Goal: Answer question/provide support: Share knowledge or assist other users

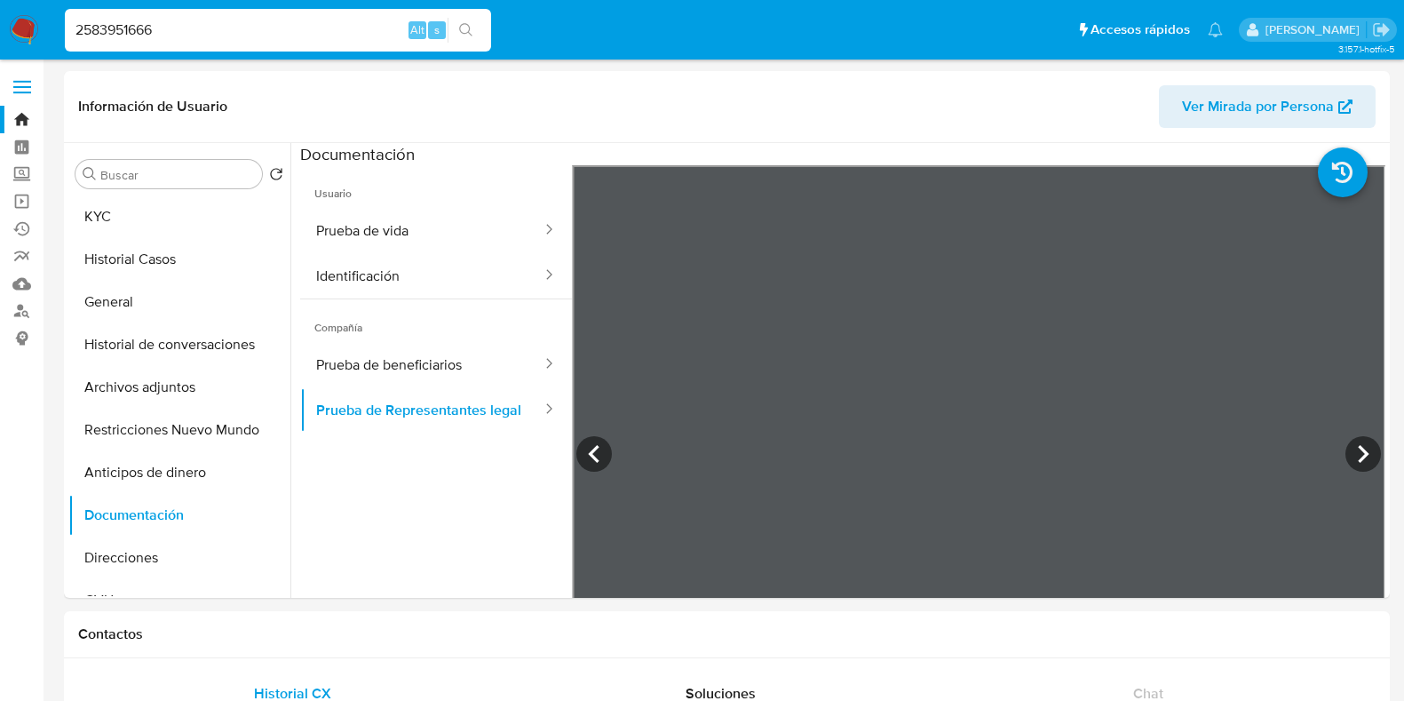
select select "10"
click at [148, 28] on input "2583951666" at bounding box center [278, 30] width 426 height 23
paste input "1160906162"
type input "1160906162"
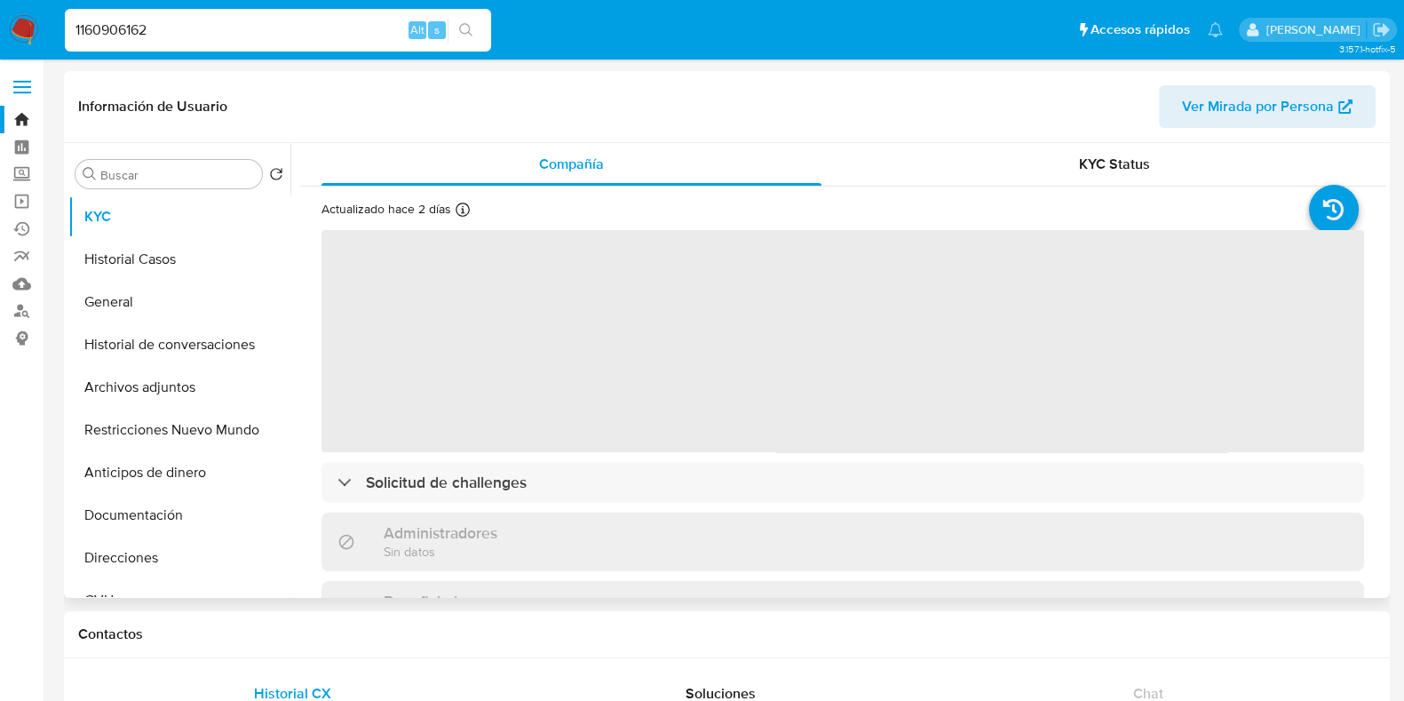
select select "10"
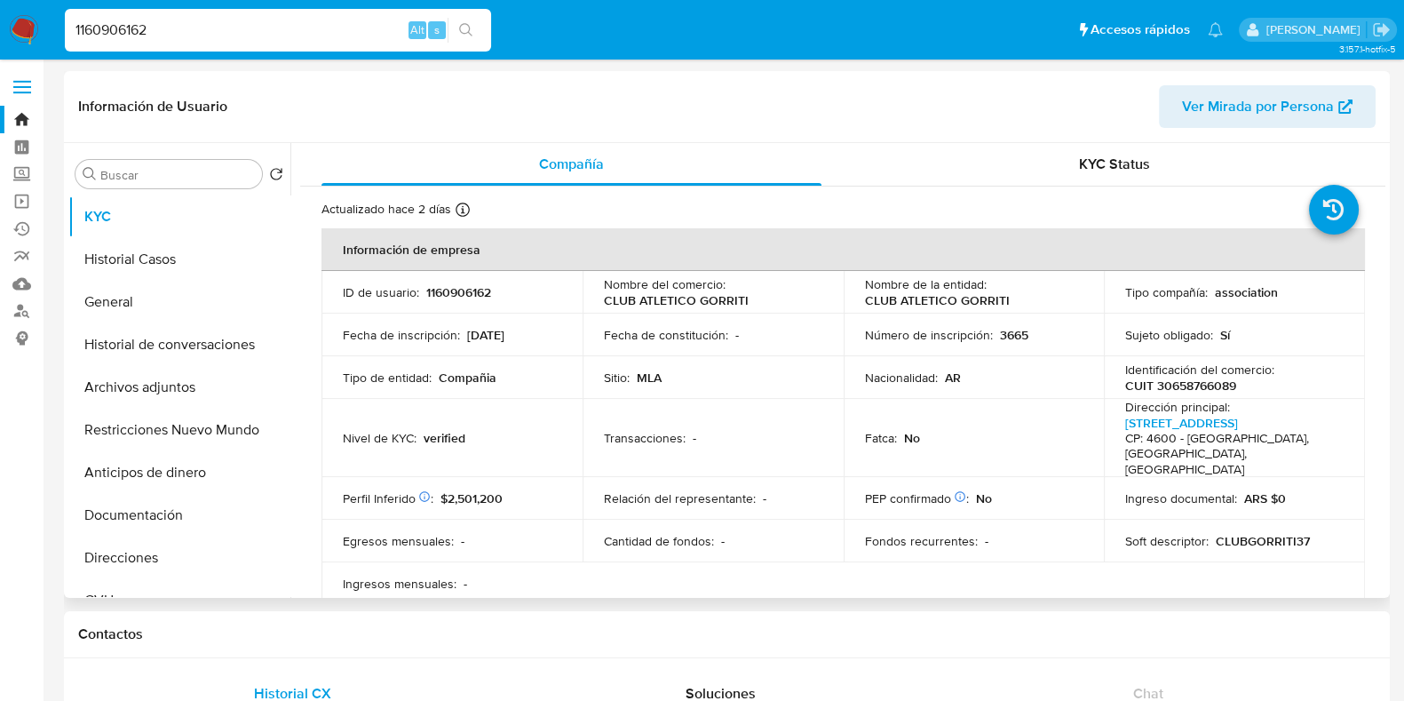
click at [1204, 385] on p "CUIT 30658766089" at bounding box center [1180, 385] width 111 height 16
copy p "30658766089"
click at [140, 509] on button "Documentación" at bounding box center [172, 515] width 208 height 43
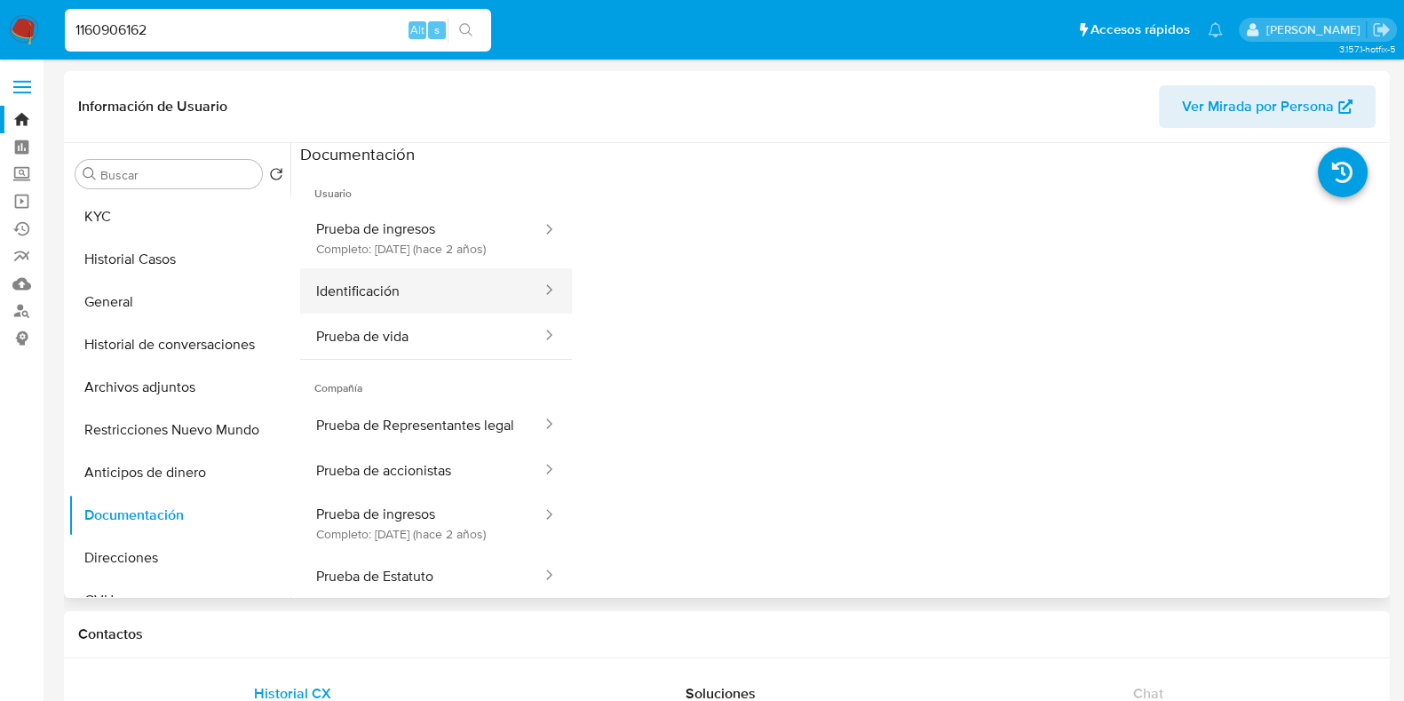
click at [409, 298] on button "Identificación" at bounding box center [421, 290] width 243 height 45
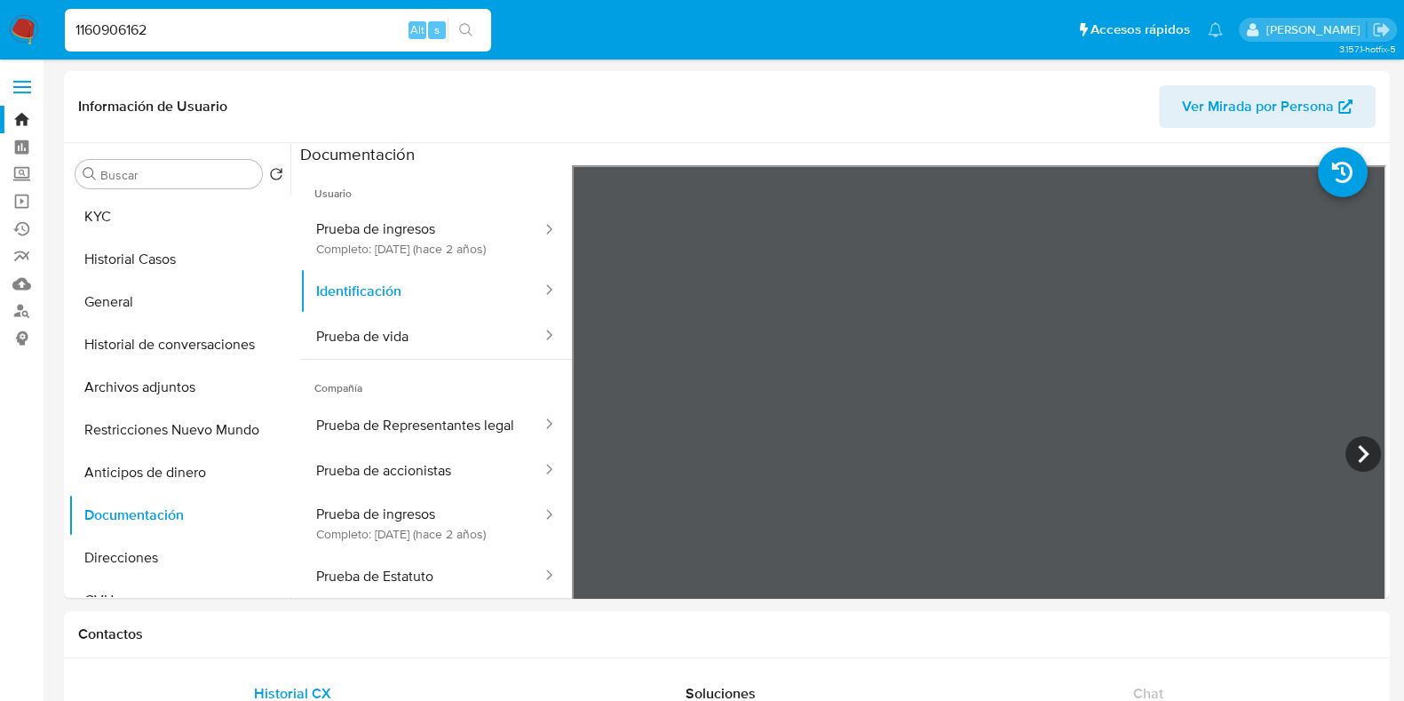
click at [197, 35] on input "1160906162" at bounding box center [278, 30] width 426 height 23
paste input "251905771"
type input "2519057712"
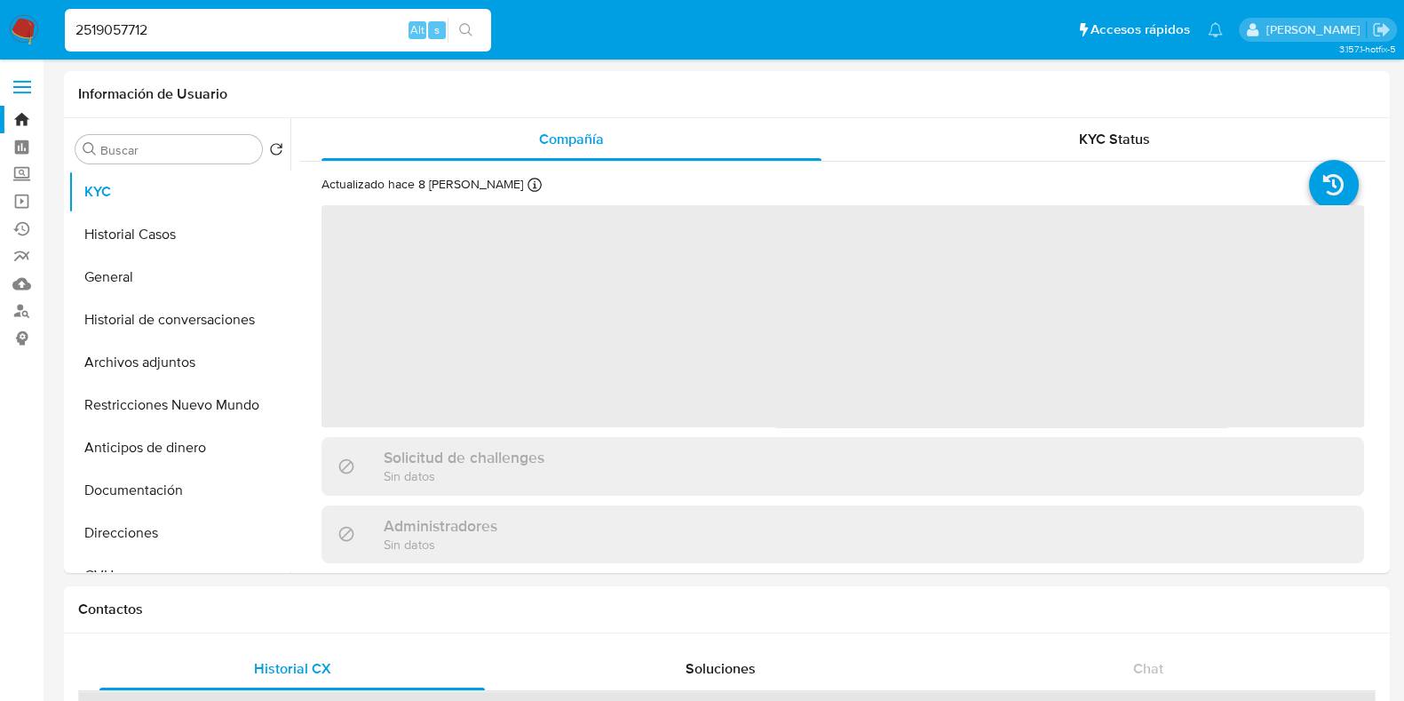
select select "10"
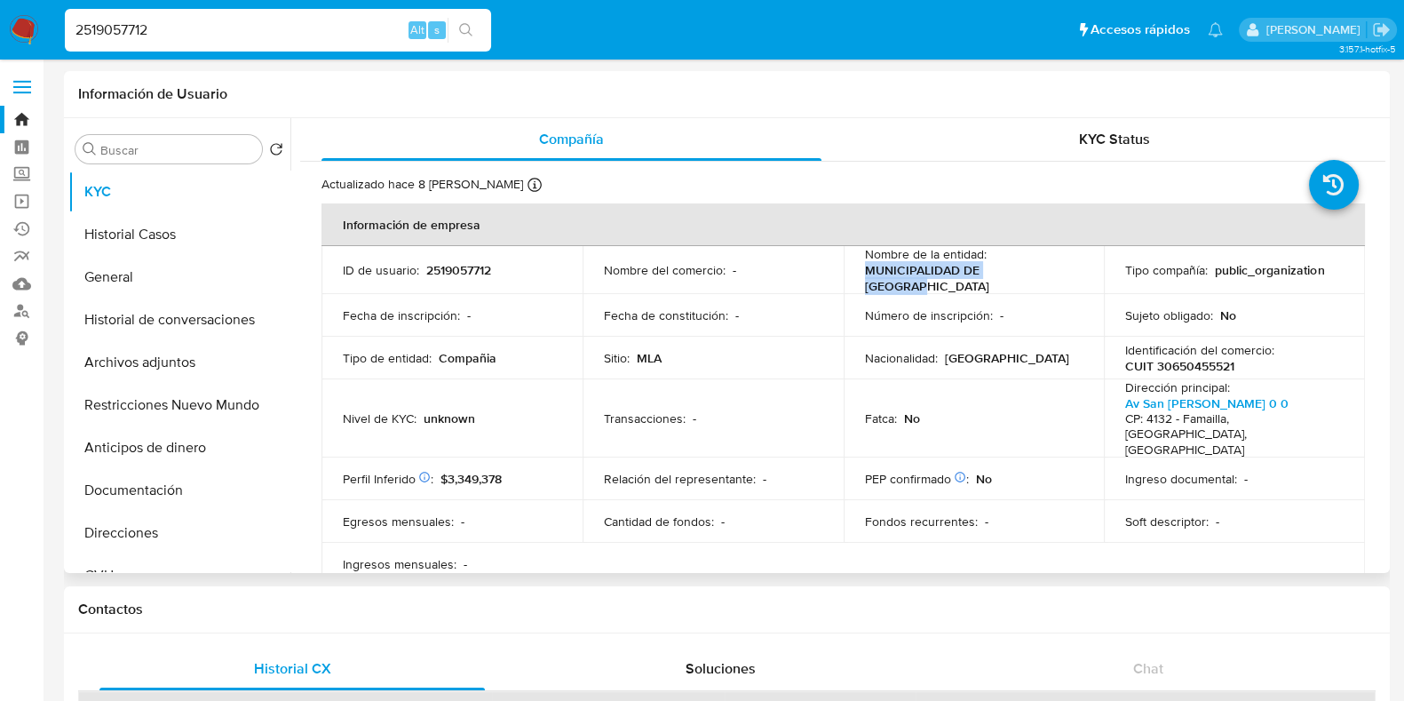
drag, startPoint x: 1037, startPoint y: 277, endPoint x: 859, endPoint y: 275, distance: 177.7
click at [859, 275] on td "Nombre de la entidad : MUNICIPALIDAD DE FAMAILLA" at bounding box center [974, 270] width 261 height 48
copy p "MUNICIPALIDAD DE FAMAILLA"
click at [241, 33] on input "2519057712" at bounding box center [278, 30] width 426 height 23
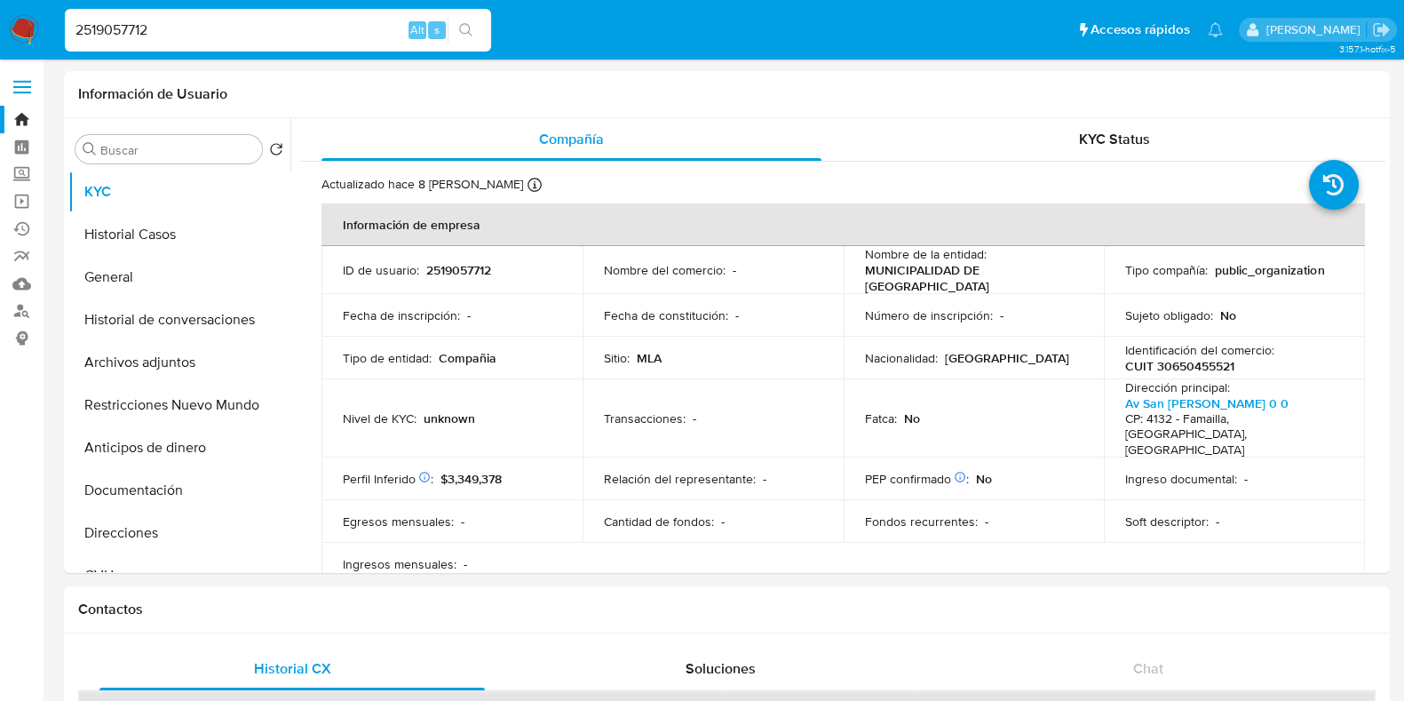
paste input "579655996"
type input "579655996"
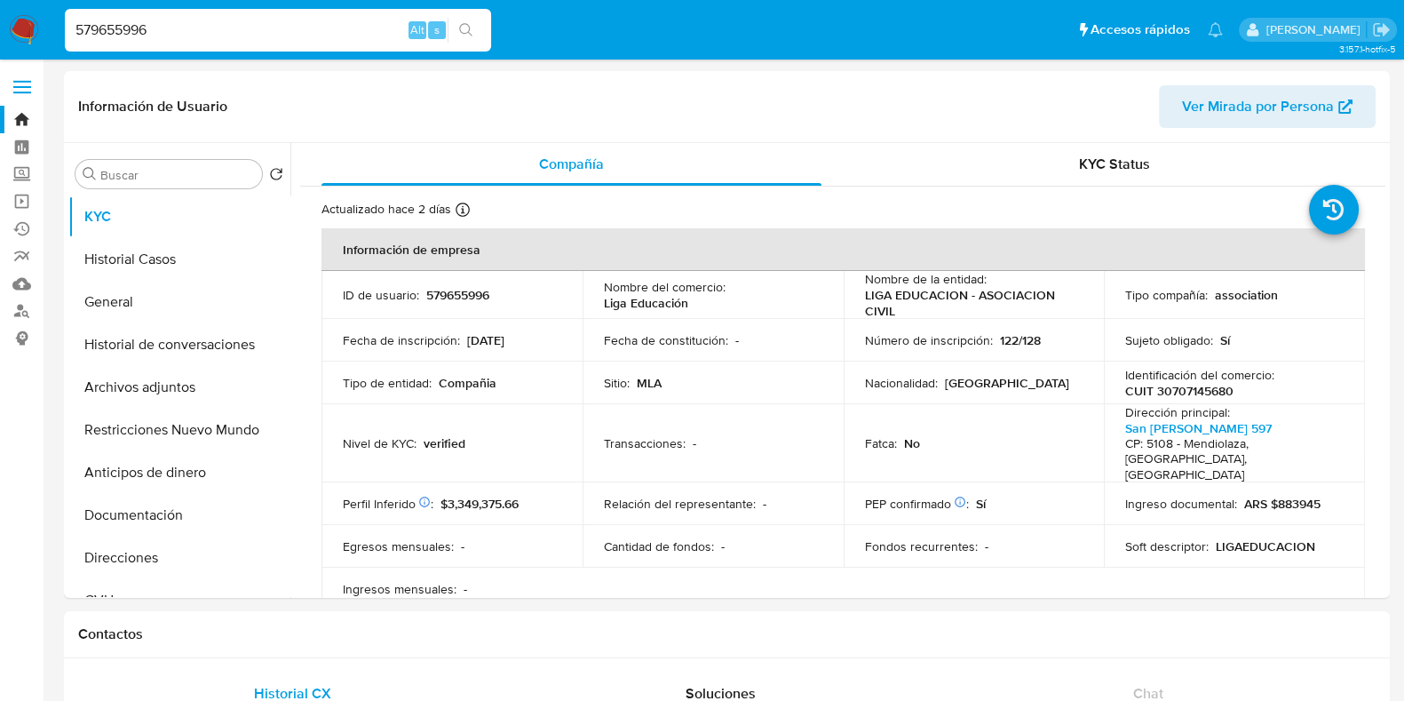
select select "10"
click at [1208, 387] on p "CUIT 30707145680" at bounding box center [1179, 391] width 108 height 16
click at [1212, 391] on p "CUIT 30707145680" at bounding box center [1179, 391] width 108 height 16
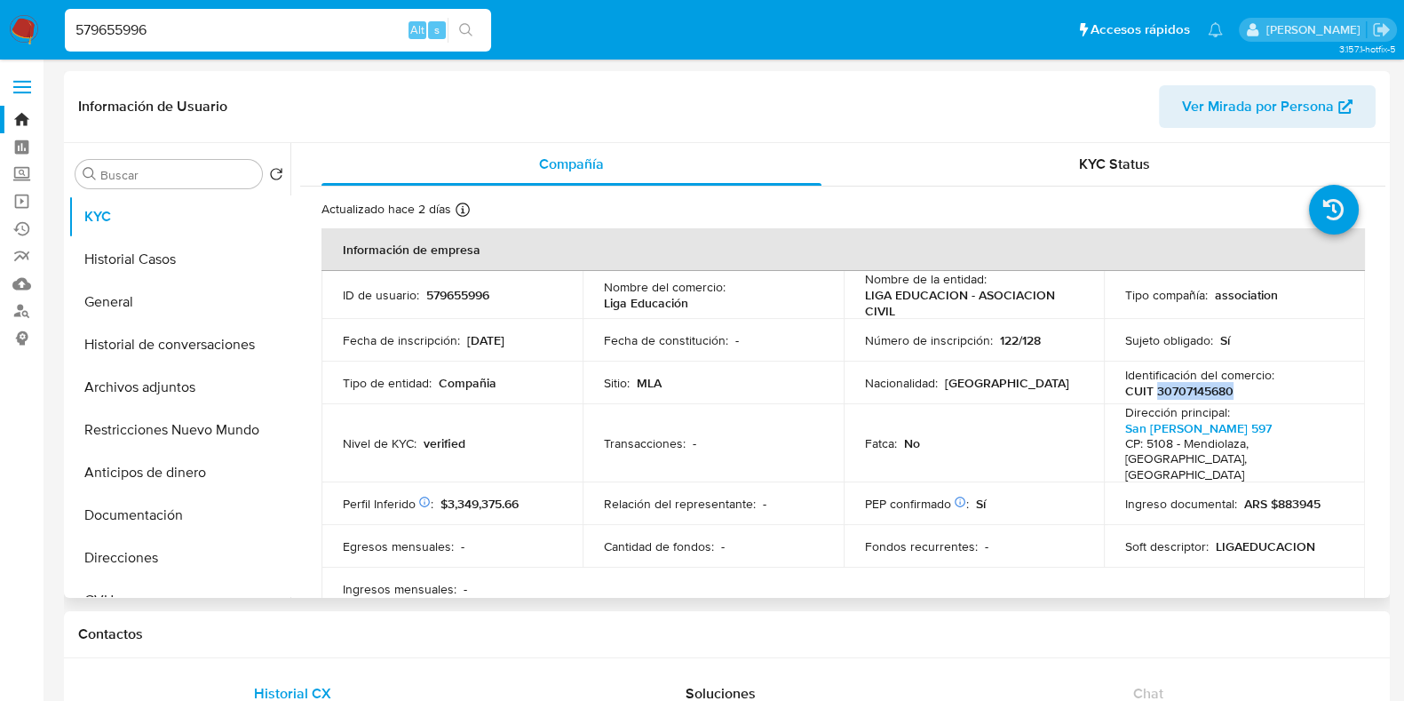
copy p "30707145680"
click at [137, 33] on input "579655996" at bounding box center [278, 30] width 426 height 23
paste input "1826023973"
type input "1826023973"
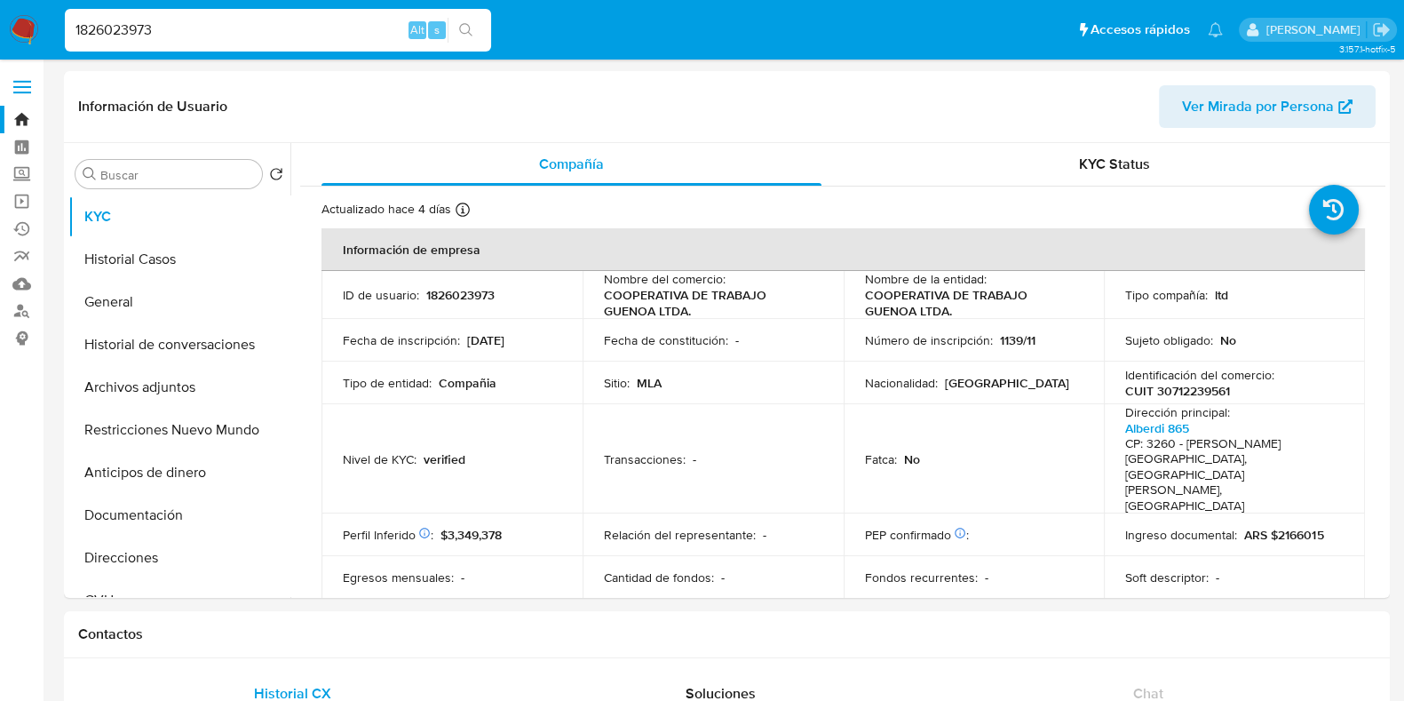
select select "10"
click at [136, 27] on input "1826023973" at bounding box center [278, 30] width 426 height 23
paste input "2093122895"
type input "2093122895"
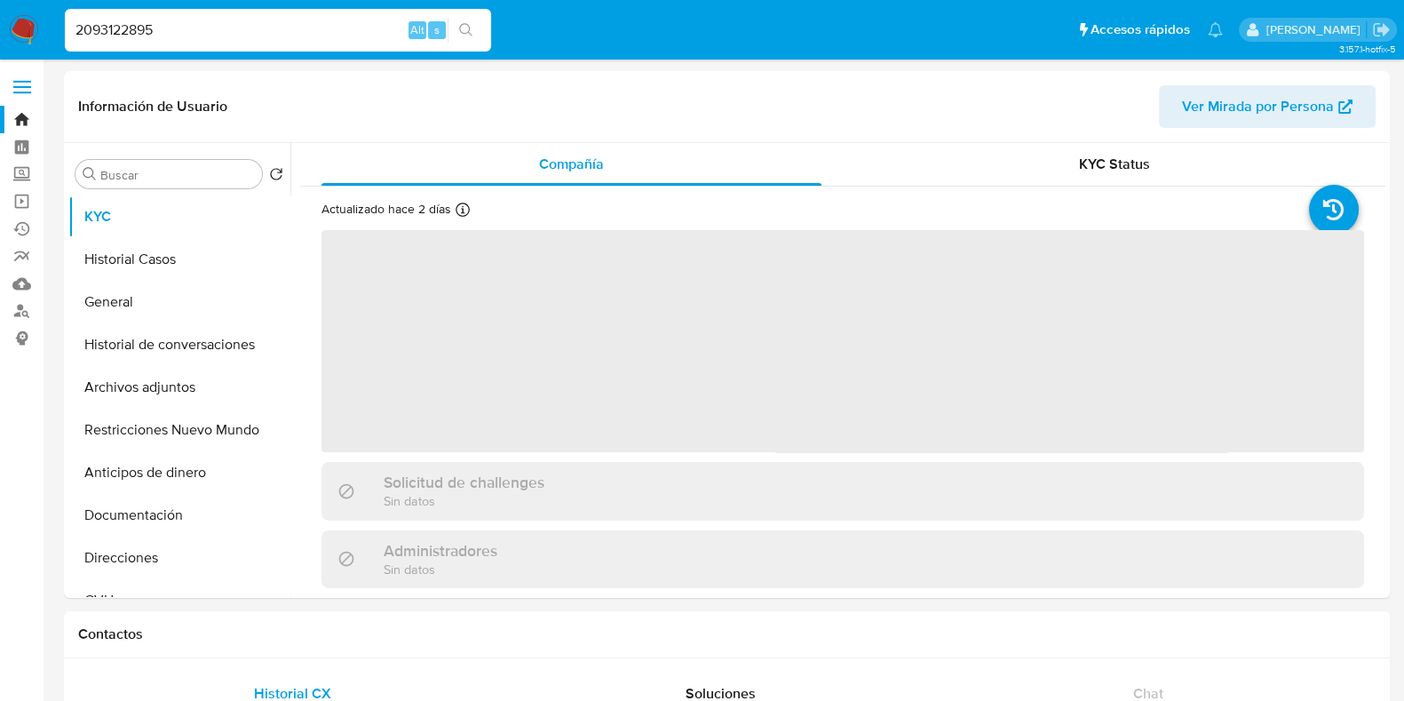
select select "10"
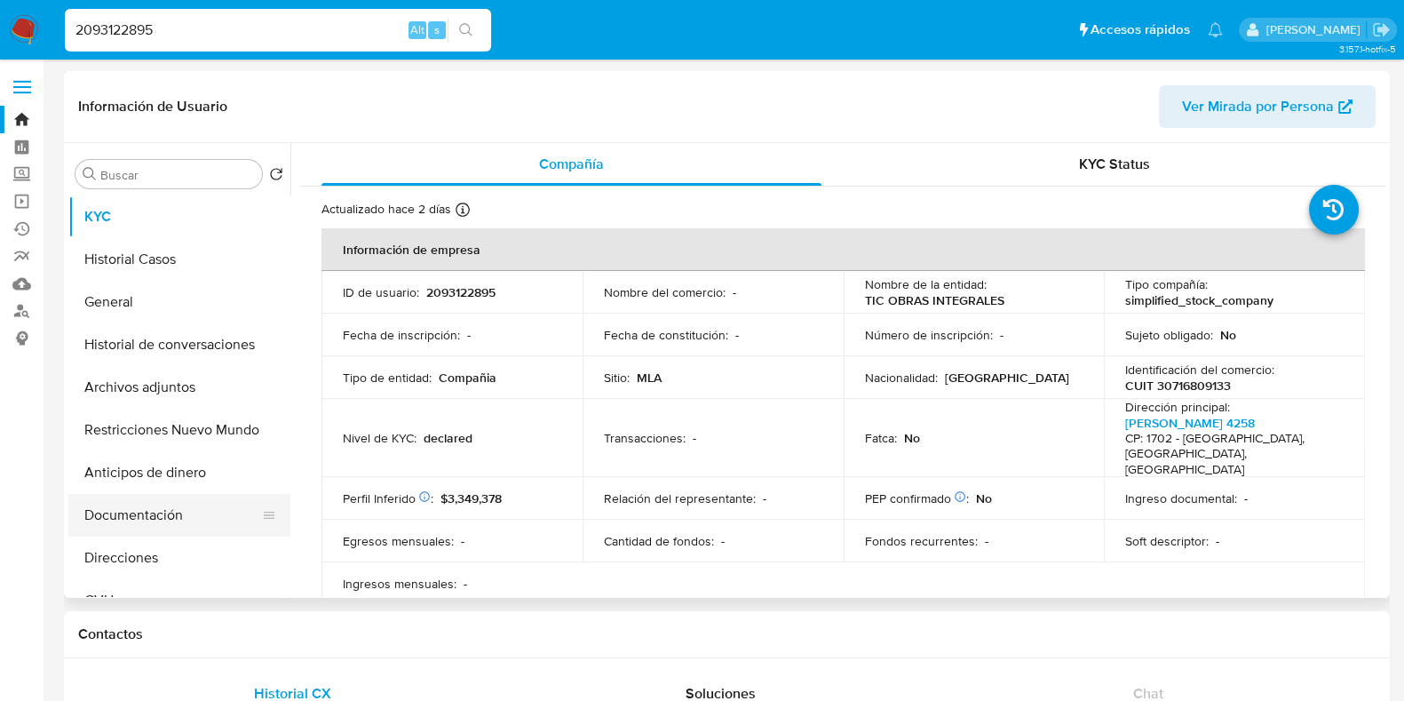
click at [137, 517] on button "Documentación" at bounding box center [172, 515] width 208 height 43
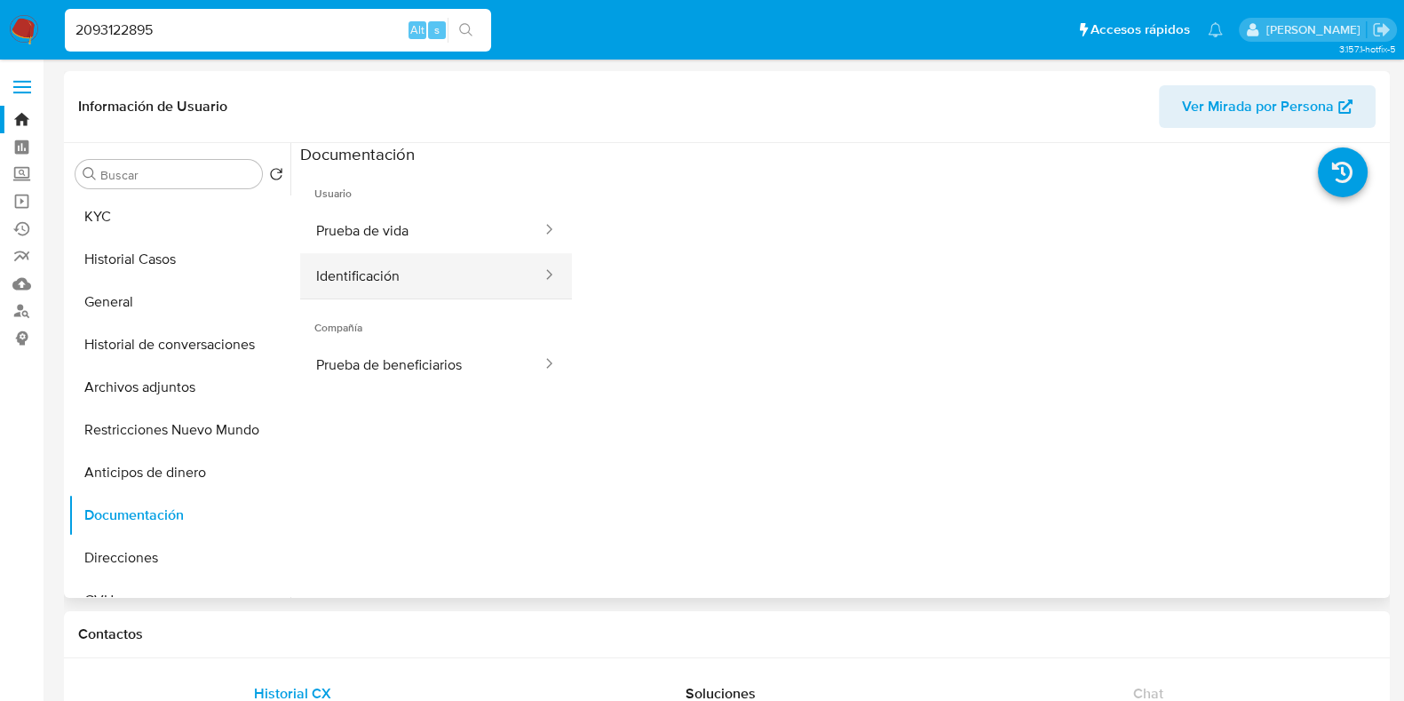
click at [404, 285] on button "Identificación" at bounding box center [421, 275] width 243 height 45
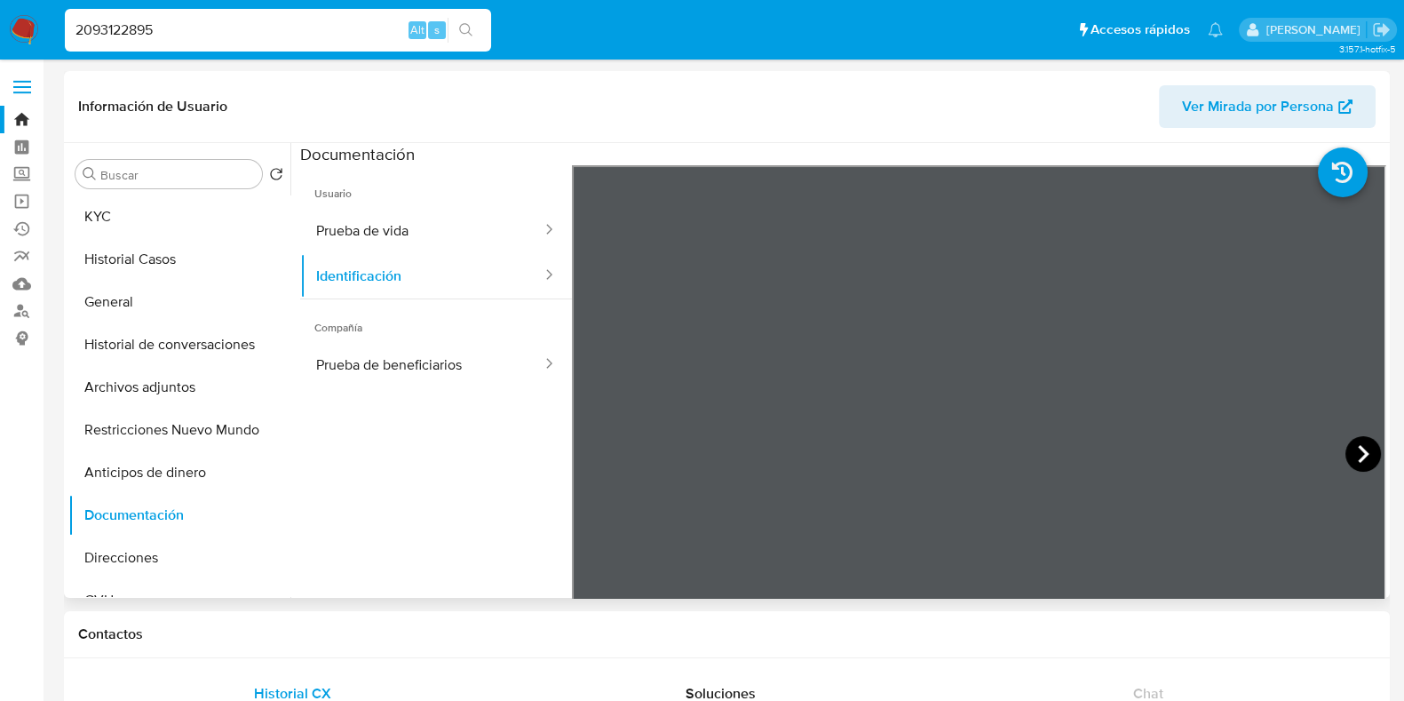
click at [1346, 450] on icon at bounding box center [1364, 454] width 36 height 36
click at [589, 445] on icon at bounding box center [594, 454] width 36 height 36
click at [101, 211] on button "KYC" at bounding box center [172, 216] width 208 height 43
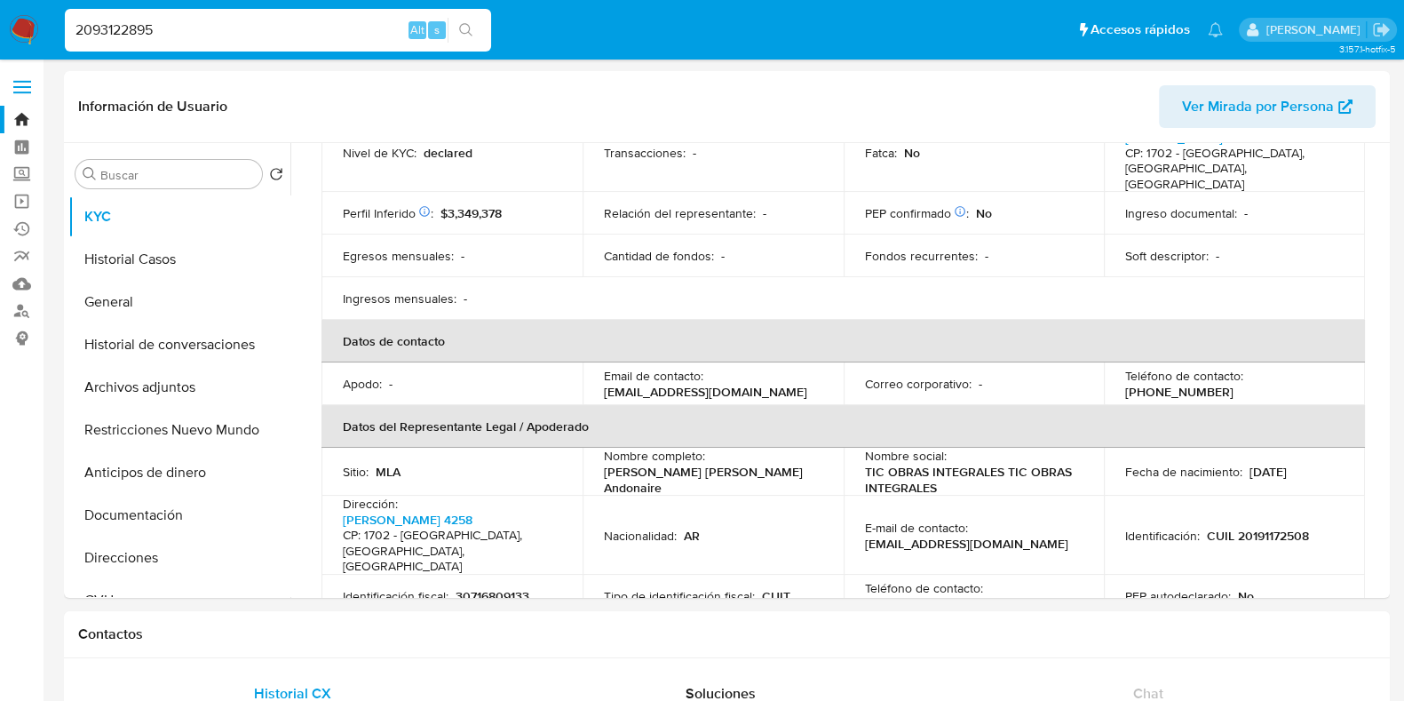
scroll to position [333, 0]
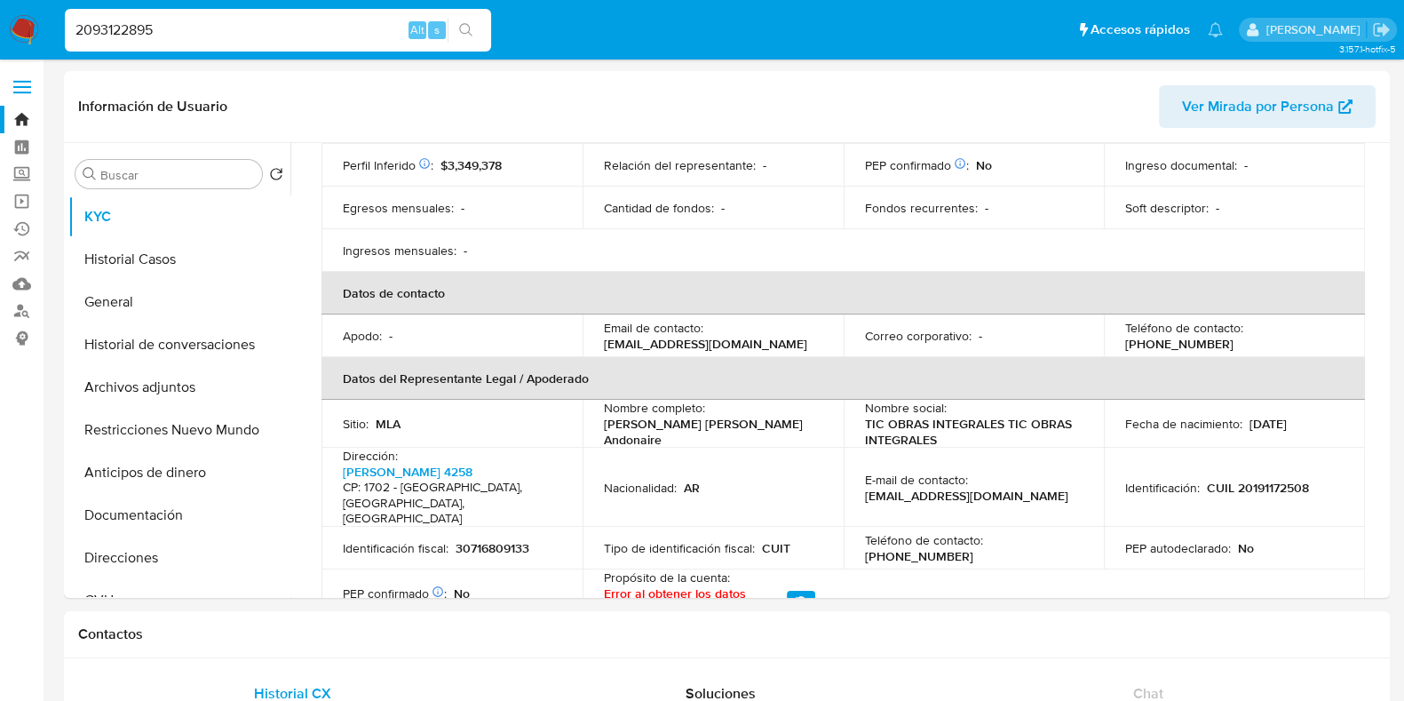
click at [484, 540] on p "30716809133" at bounding box center [493, 548] width 74 height 16
copy p "30716809133"
click at [1281, 480] on p "CUIL 20191172508" at bounding box center [1258, 488] width 102 height 16
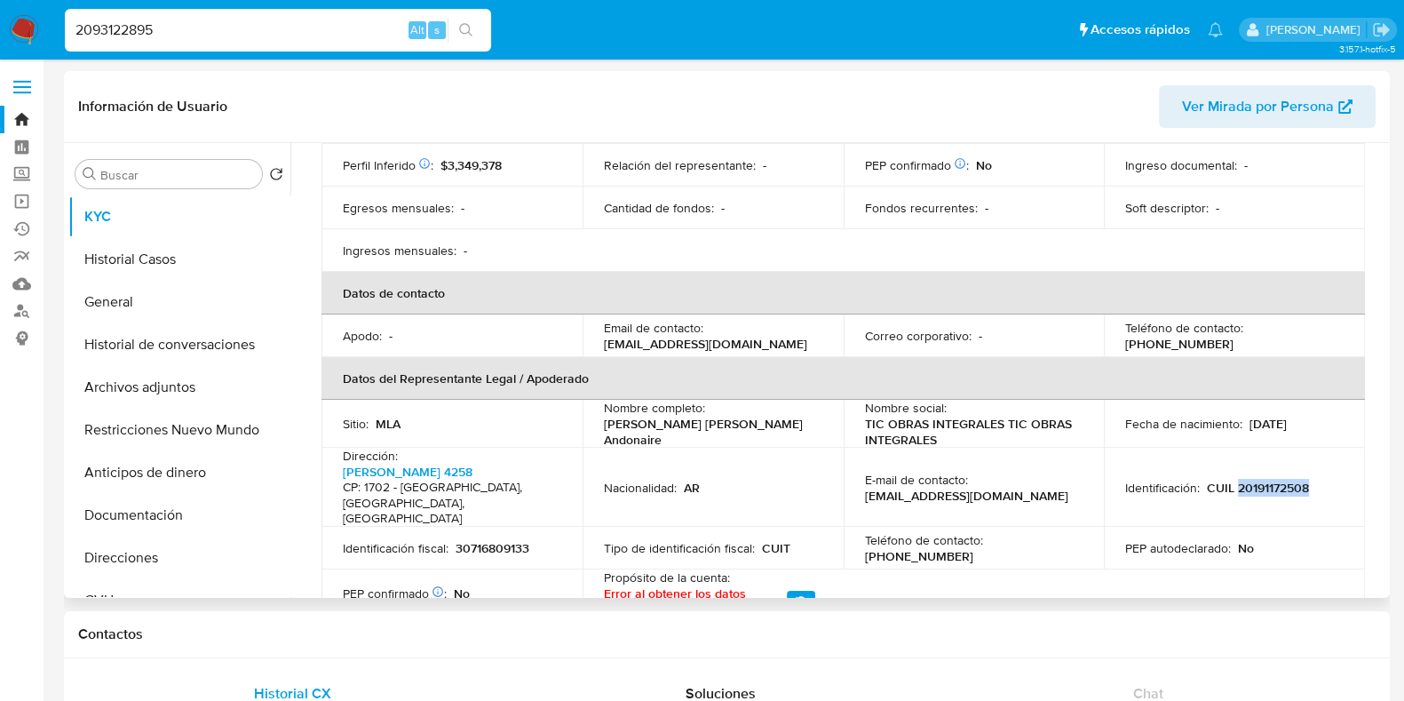
copy p "20191172508"
click at [156, 512] on button "Documentación" at bounding box center [172, 515] width 208 height 43
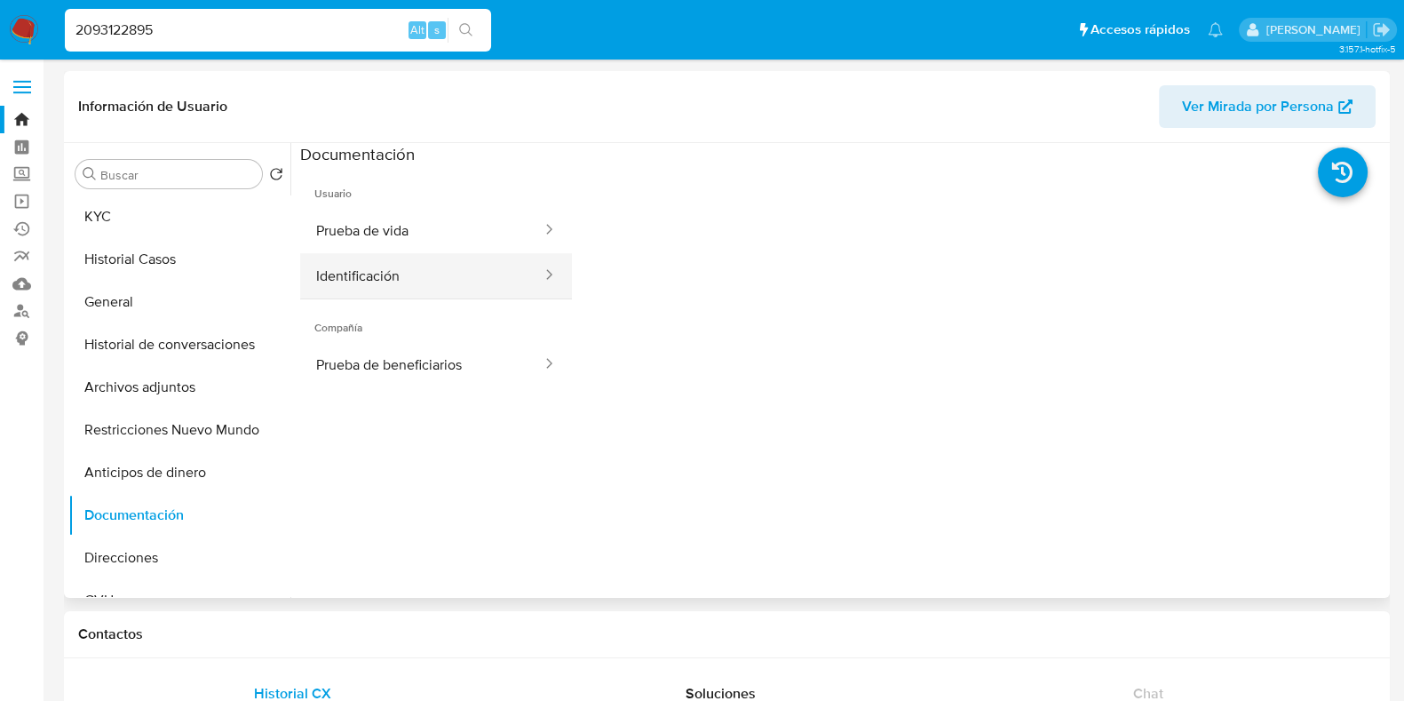
click at [361, 279] on button "Identificación" at bounding box center [421, 275] width 243 height 45
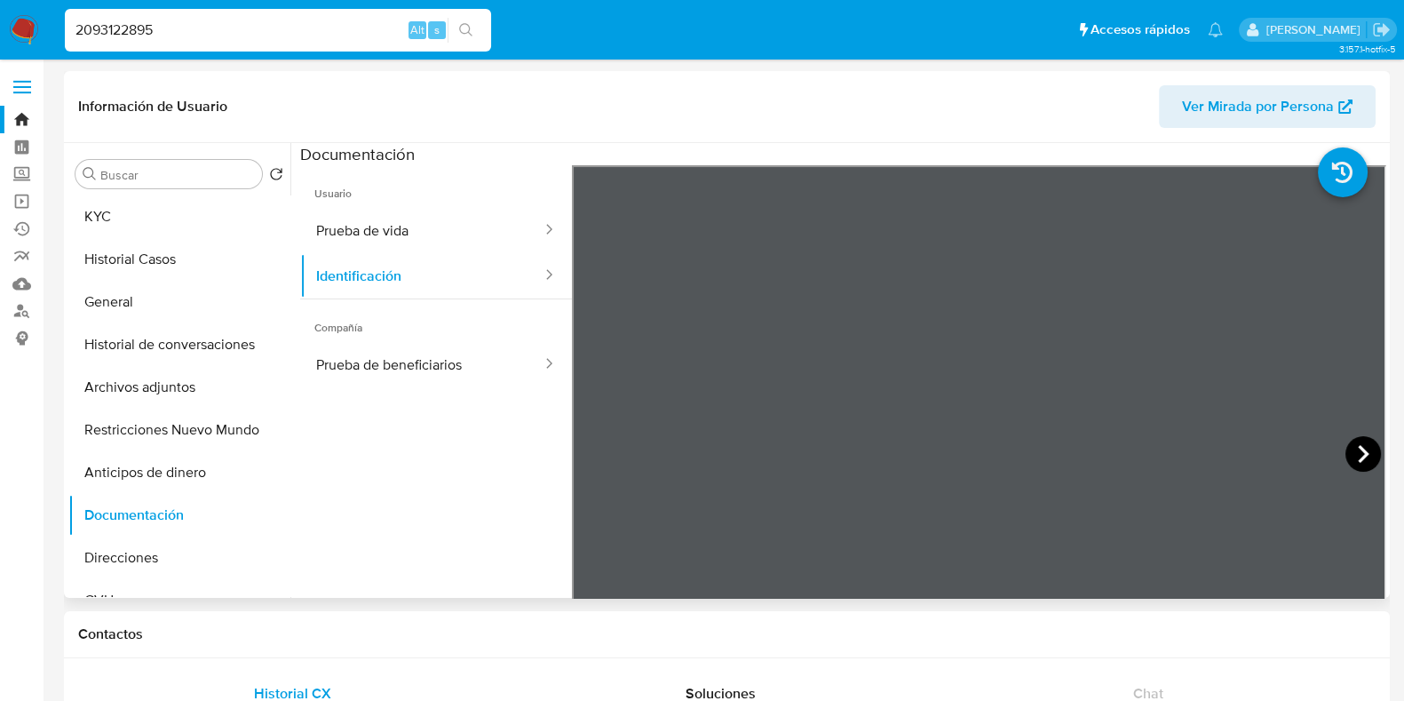
click at [1370, 454] on icon at bounding box center [1364, 454] width 36 height 36
click at [585, 442] on icon at bounding box center [594, 454] width 36 height 36
click at [140, 224] on button "KYC" at bounding box center [172, 216] width 208 height 43
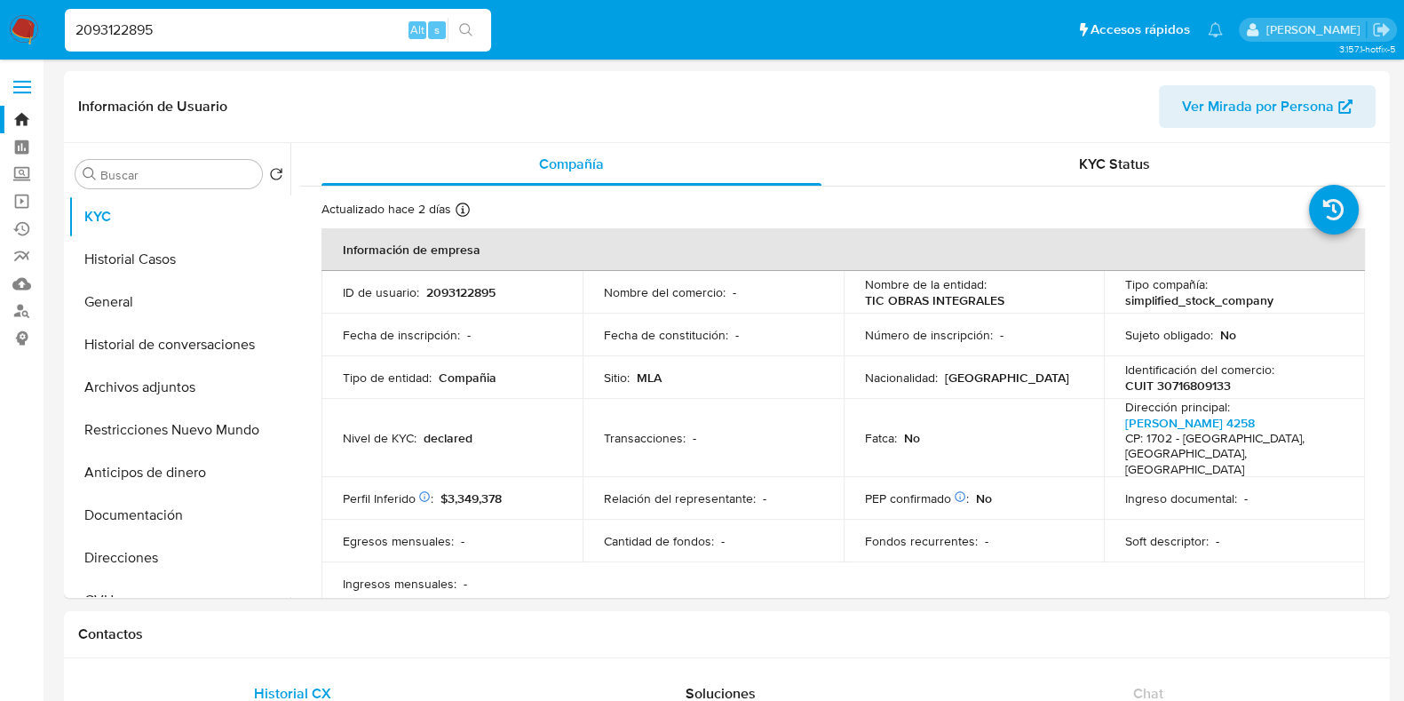
click at [1191, 382] on p "CUIT 30716809133" at bounding box center [1178, 385] width 106 height 16
copy p "30716809133"
click at [152, 25] on input "2093122895" at bounding box center [278, 30] width 426 height 23
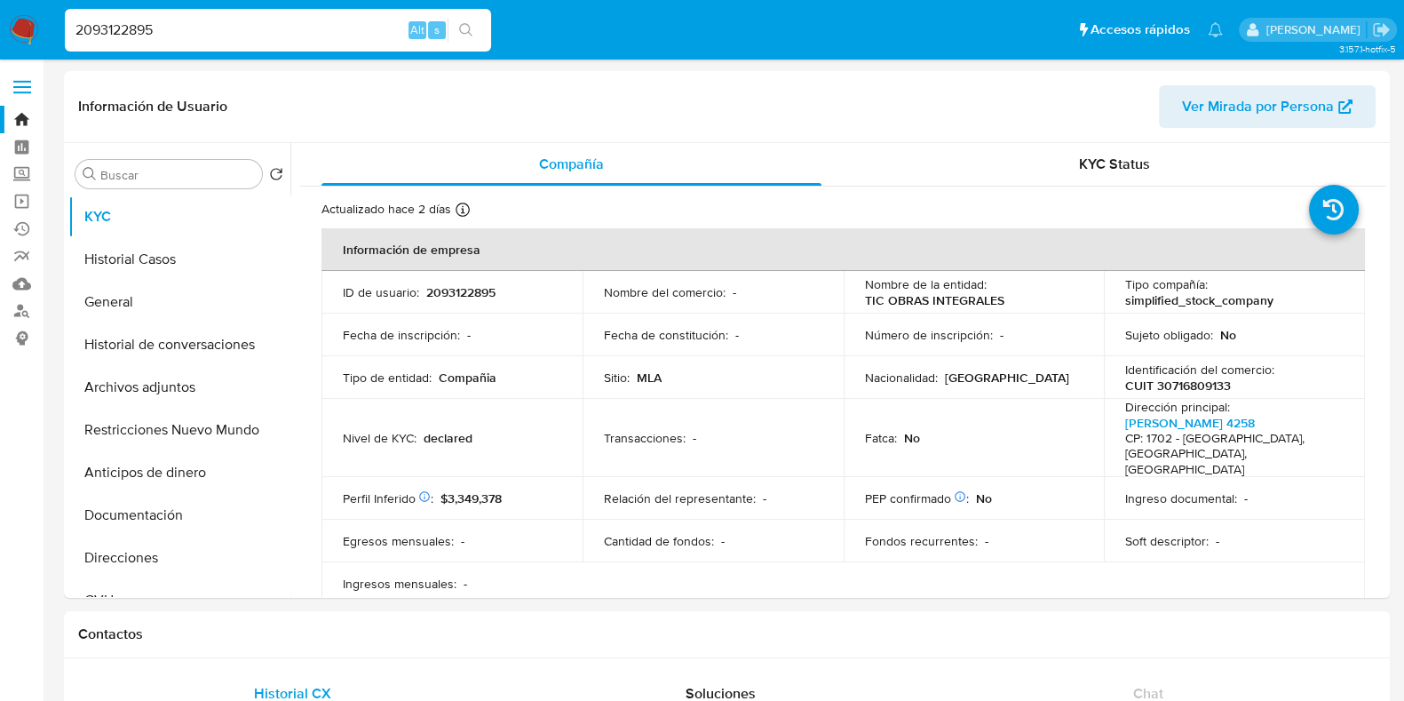
paste input "594131456"
type input "2594131456"
click at [475, 26] on button "search-icon" at bounding box center [466, 30] width 36 height 25
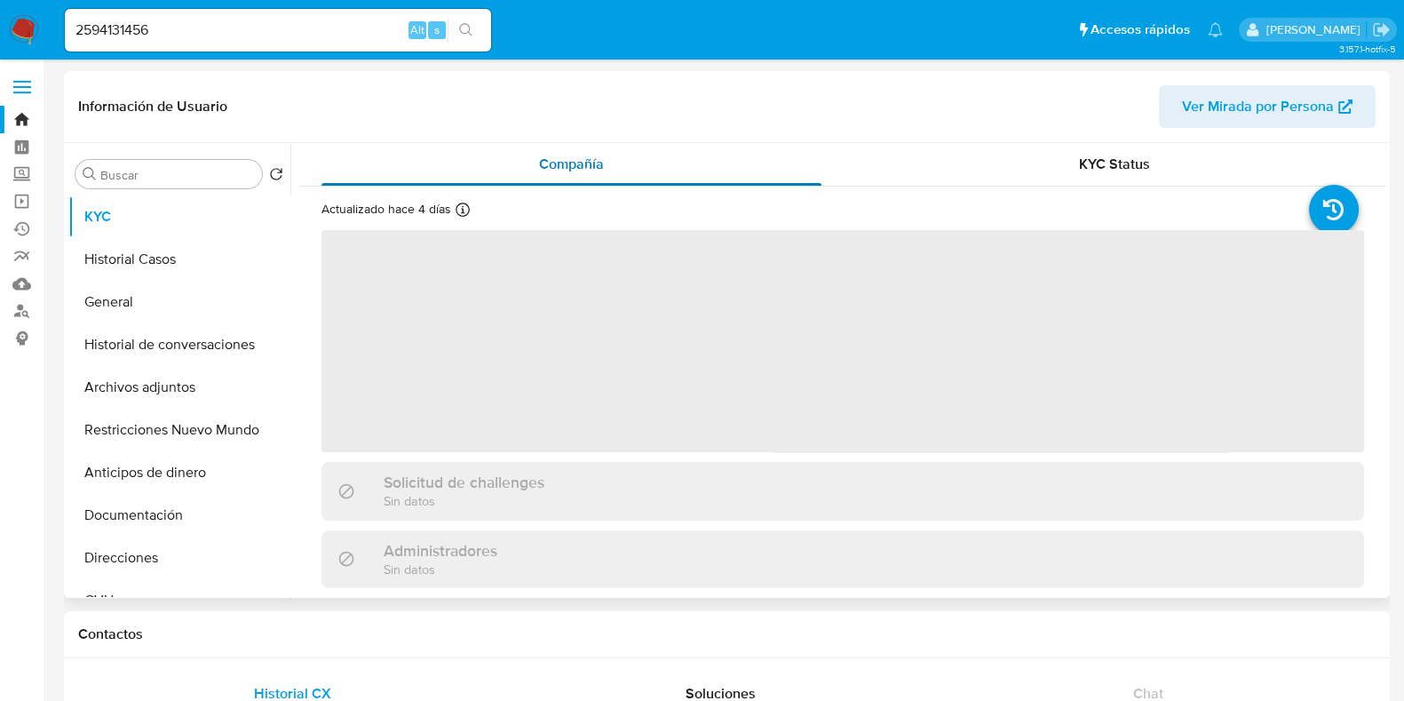
select select "10"
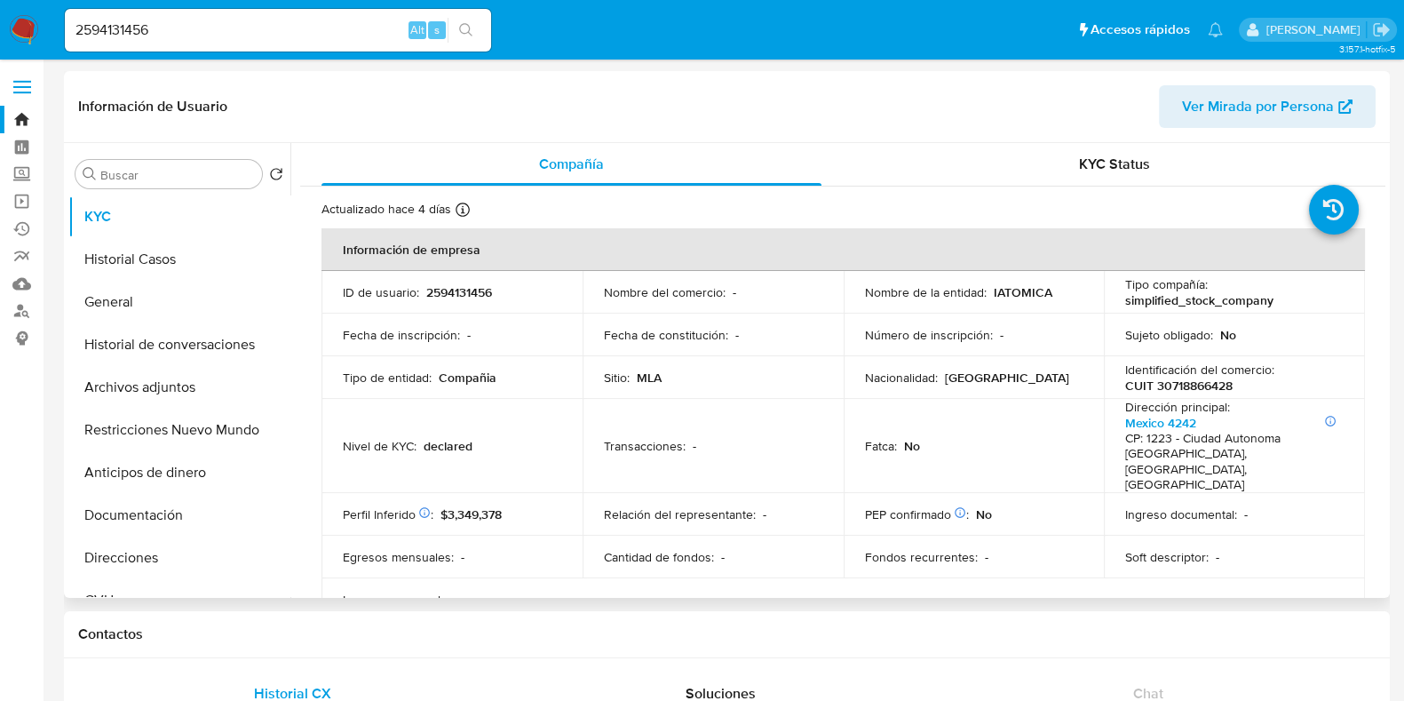
click at [1200, 385] on p "CUIT 30718866428" at bounding box center [1178, 385] width 107 height 16
drag, startPoint x: 1200, startPoint y: 385, endPoint x: 1069, endPoint y: 396, distance: 131.9
click at [1069, 396] on td "Nacionalidad : Argentina" at bounding box center [974, 377] width 261 height 43
click at [1183, 389] on p "CUIT 30718866428" at bounding box center [1178, 385] width 107 height 16
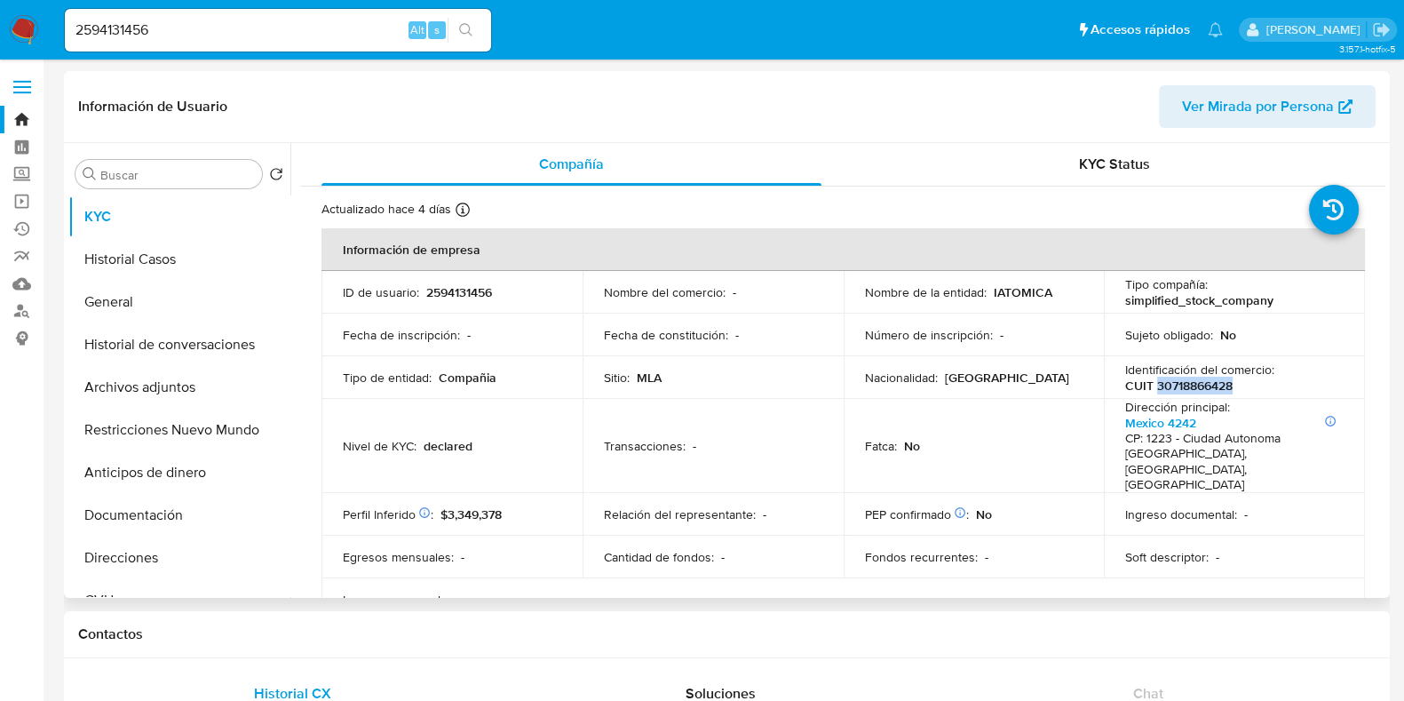
click at [1183, 389] on p "CUIT 30718866428" at bounding box center [1178, 385] width 107 height 16
copy p "30718866428"
click at [251, 37] on input "2594131456" at bounding box center [278, 30] width 426 height 23
paste input "612492439"
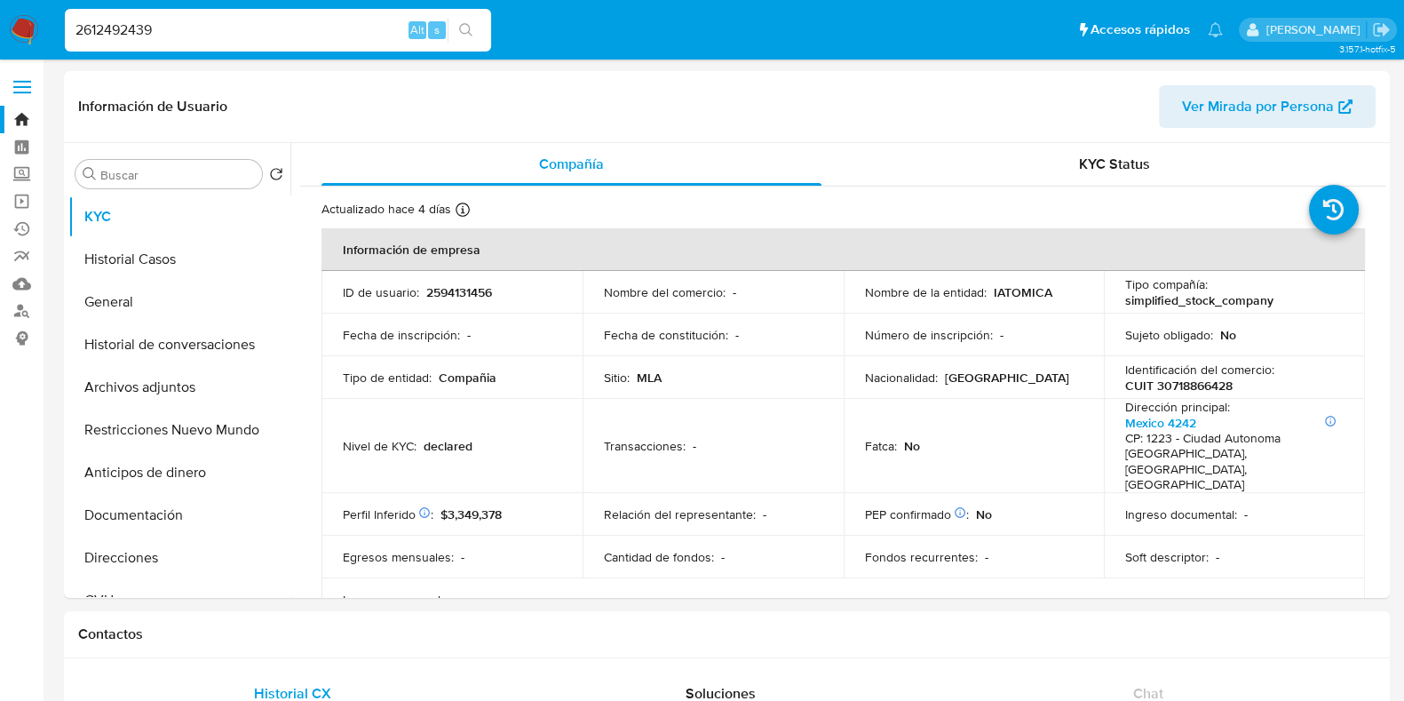
type input "2612492439"
click at [477, 33] on button "search-icon" at bounding box center [466, 30] width 36 height 25
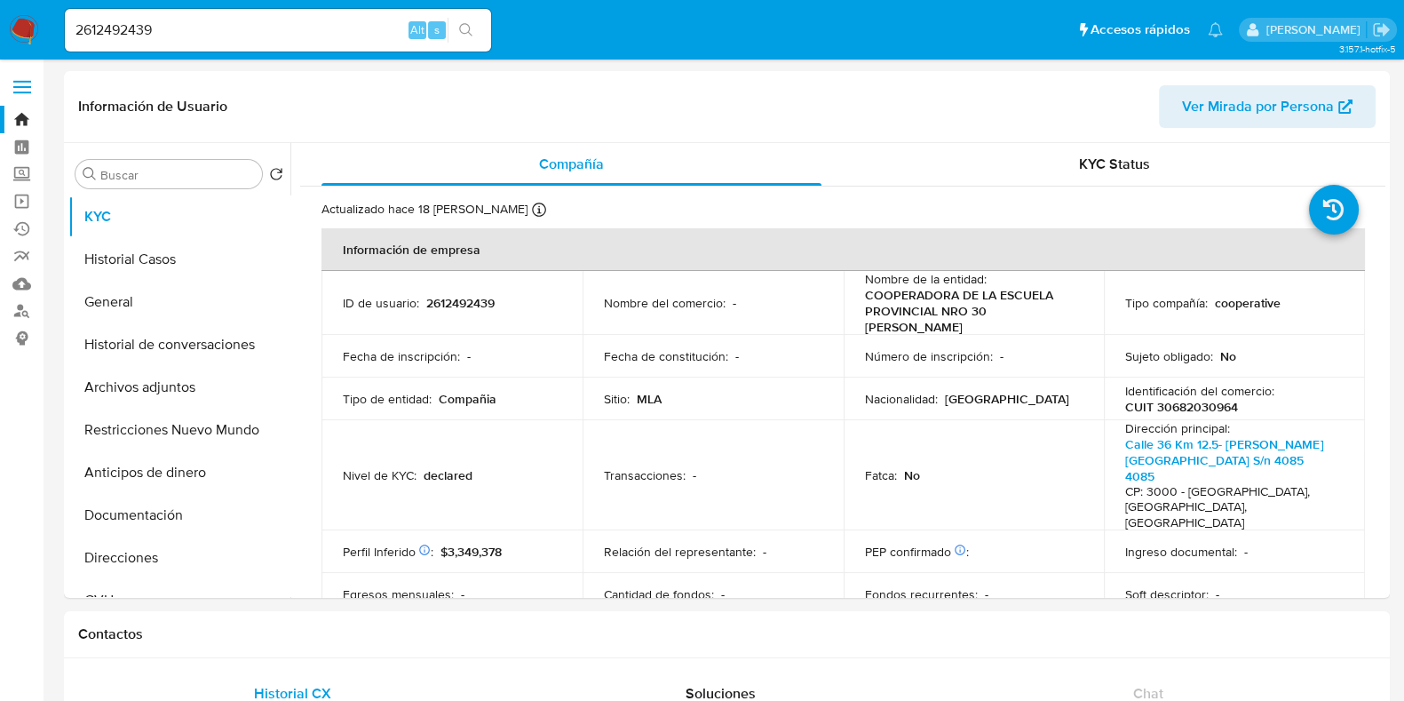
select select "10"
click at [162, 397] on button "Archivos adjuntos" at bounding box center [172, 387] width 208 height 43
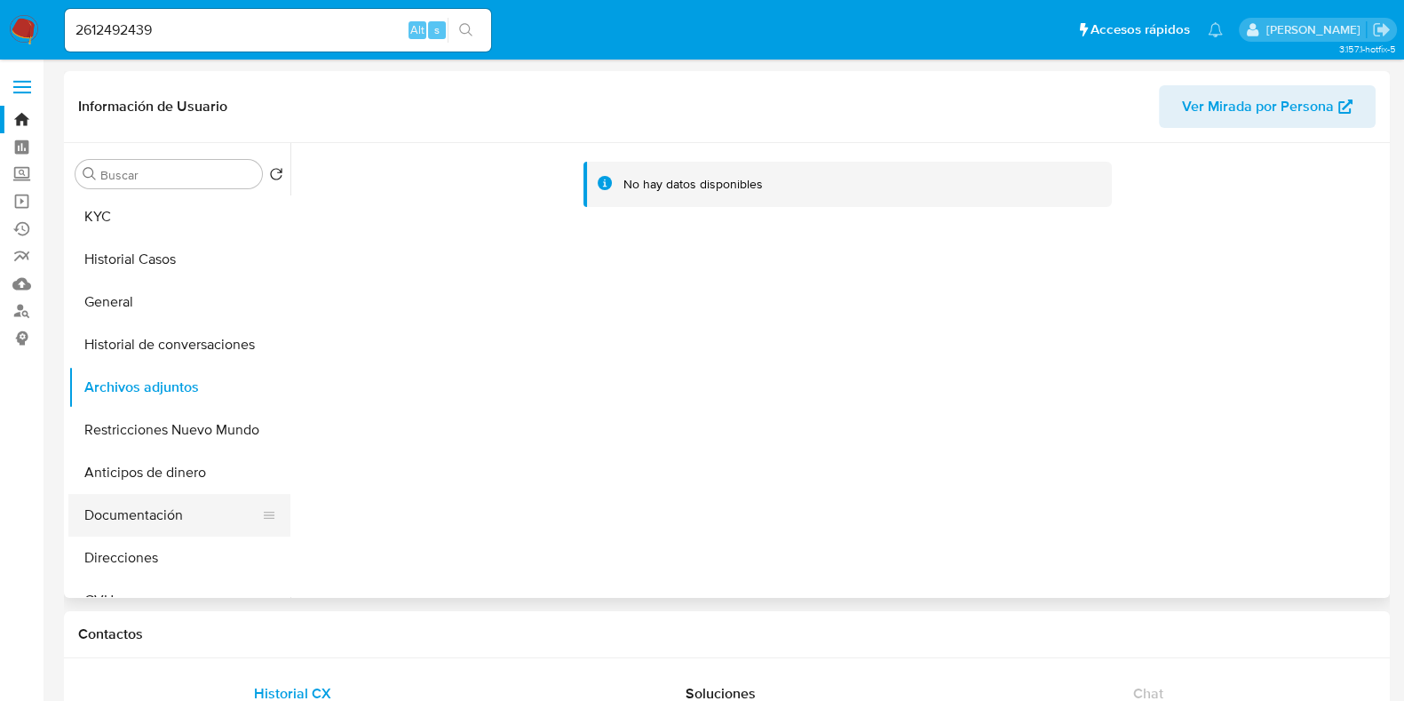
click at [161, 508] on button "Documentación" at bounding box center [172, 515] width 208 height 43
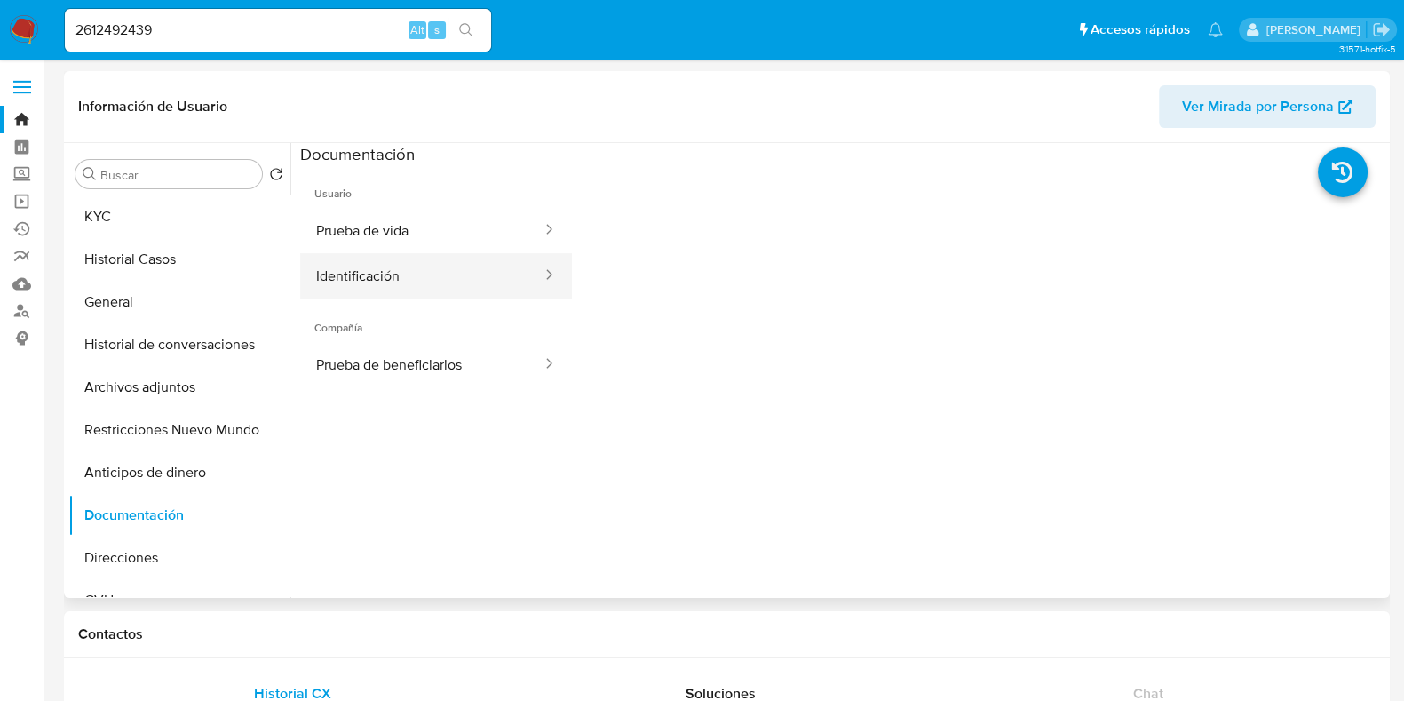
click at [366, 282] on button "Identificación" at bounding box center [421, 275] width 243 height 45
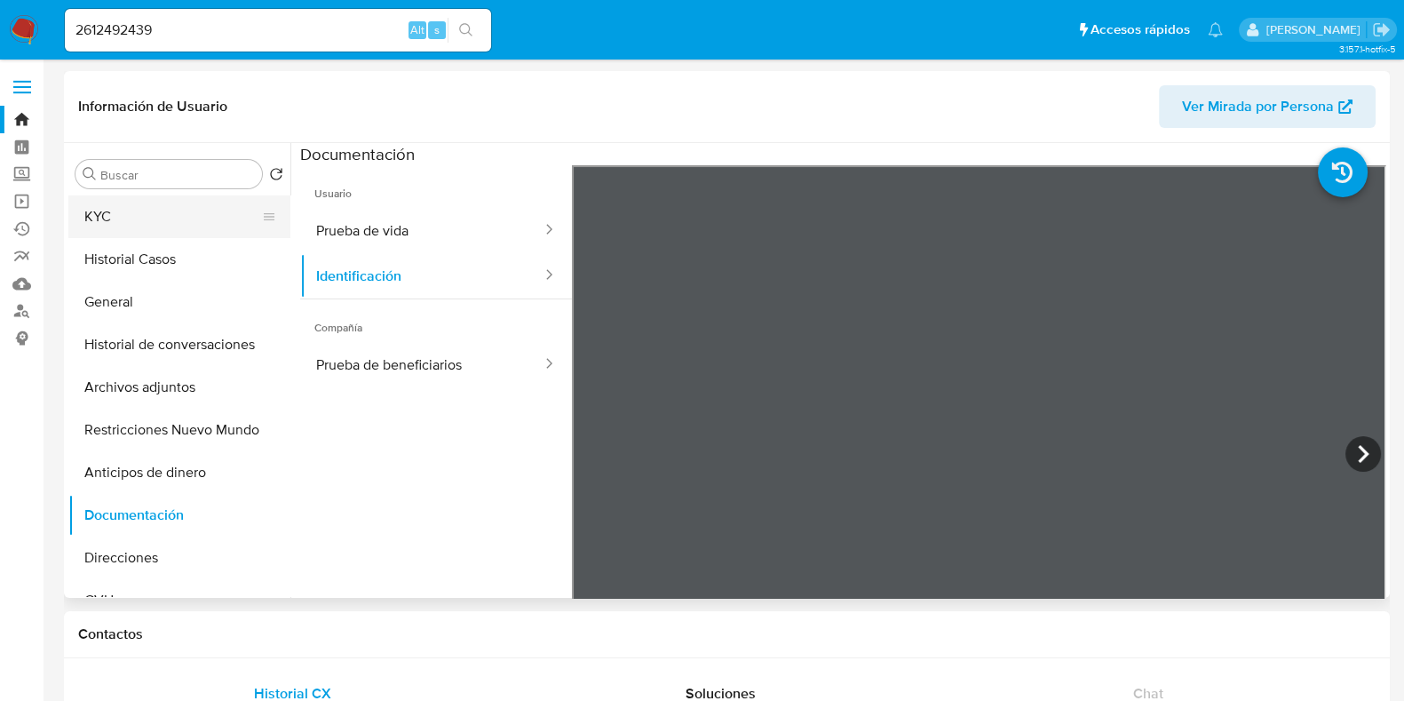
click at [151, 202] on button "KYC" at bounding box center [172, 216] width 208 height 43
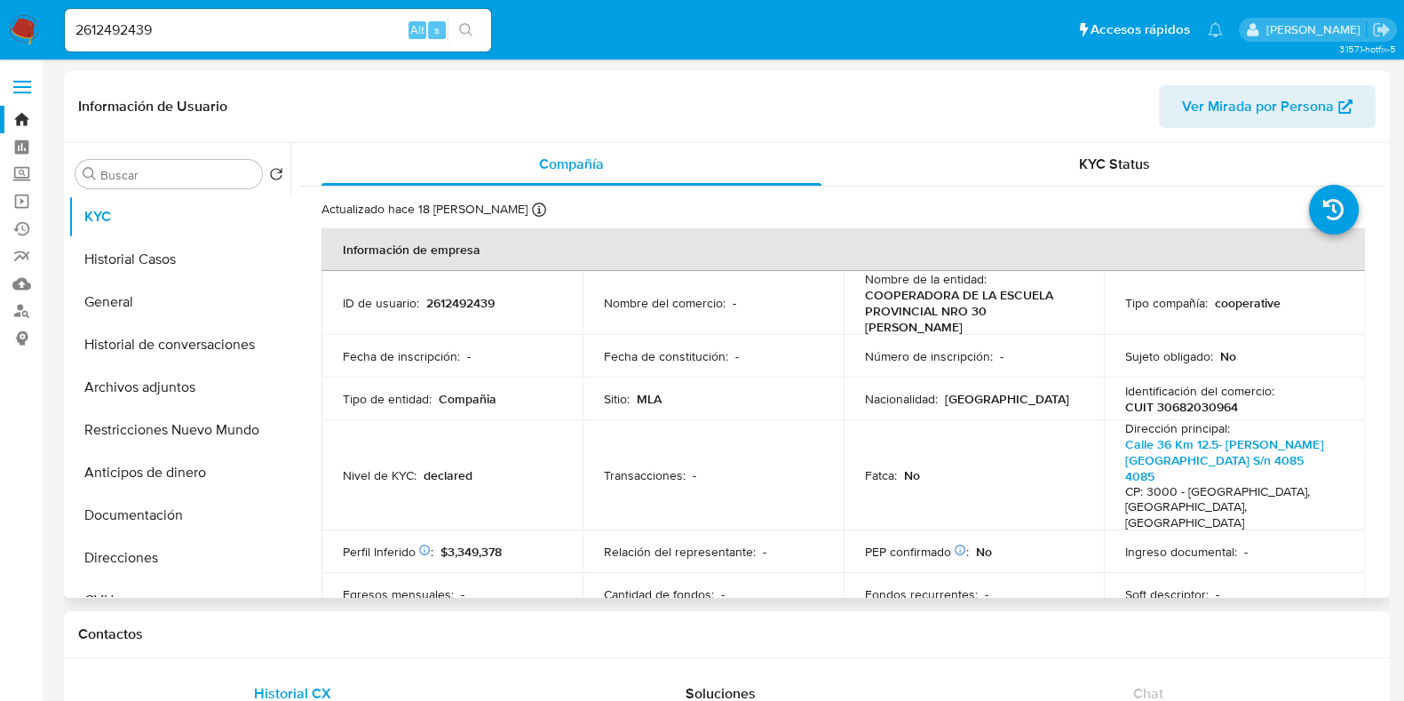
click at [1202, 403] on p "CUIT 30682030964" at bounding box center [1181, 407] width 113 height 16
copy p "30682030964"
click at [130, 32] on input "2612492439" at bounding box center [278, 30] width 426 height 23
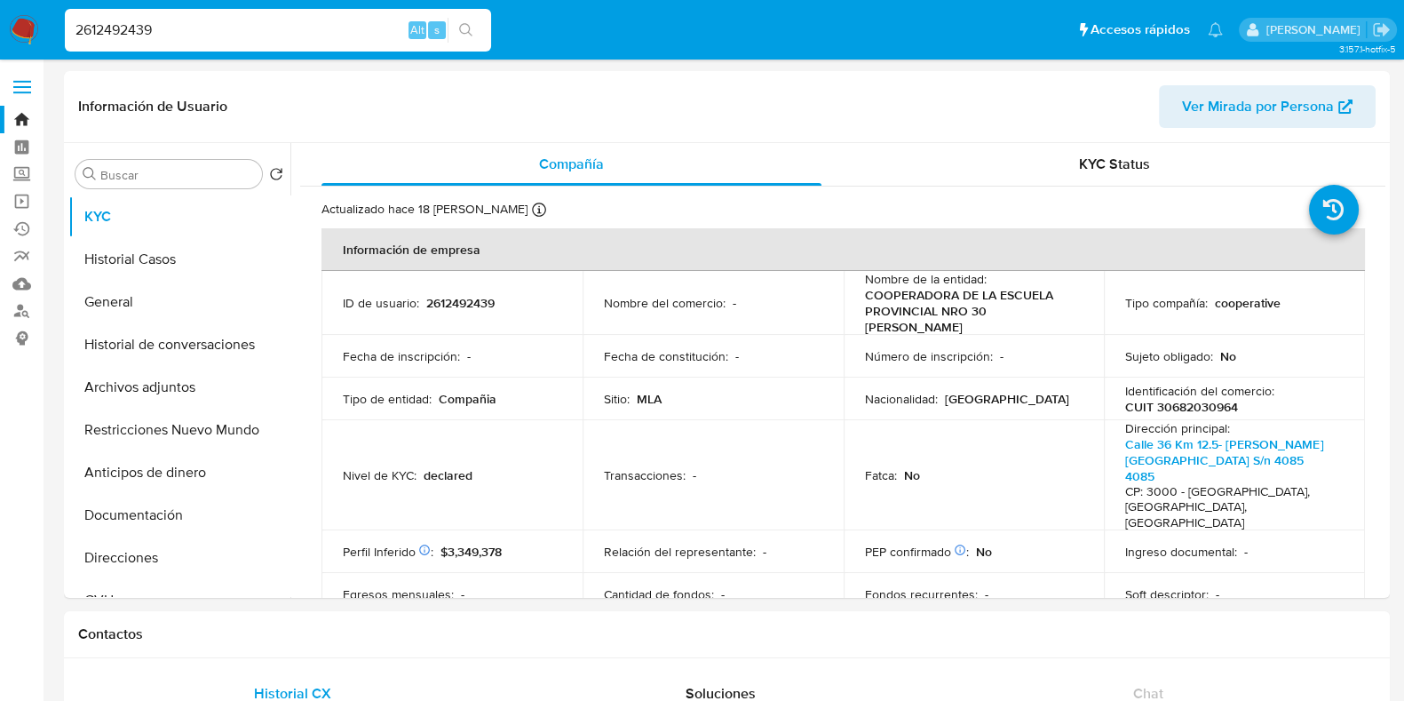
paste input "434665337"
type input "2434665337"
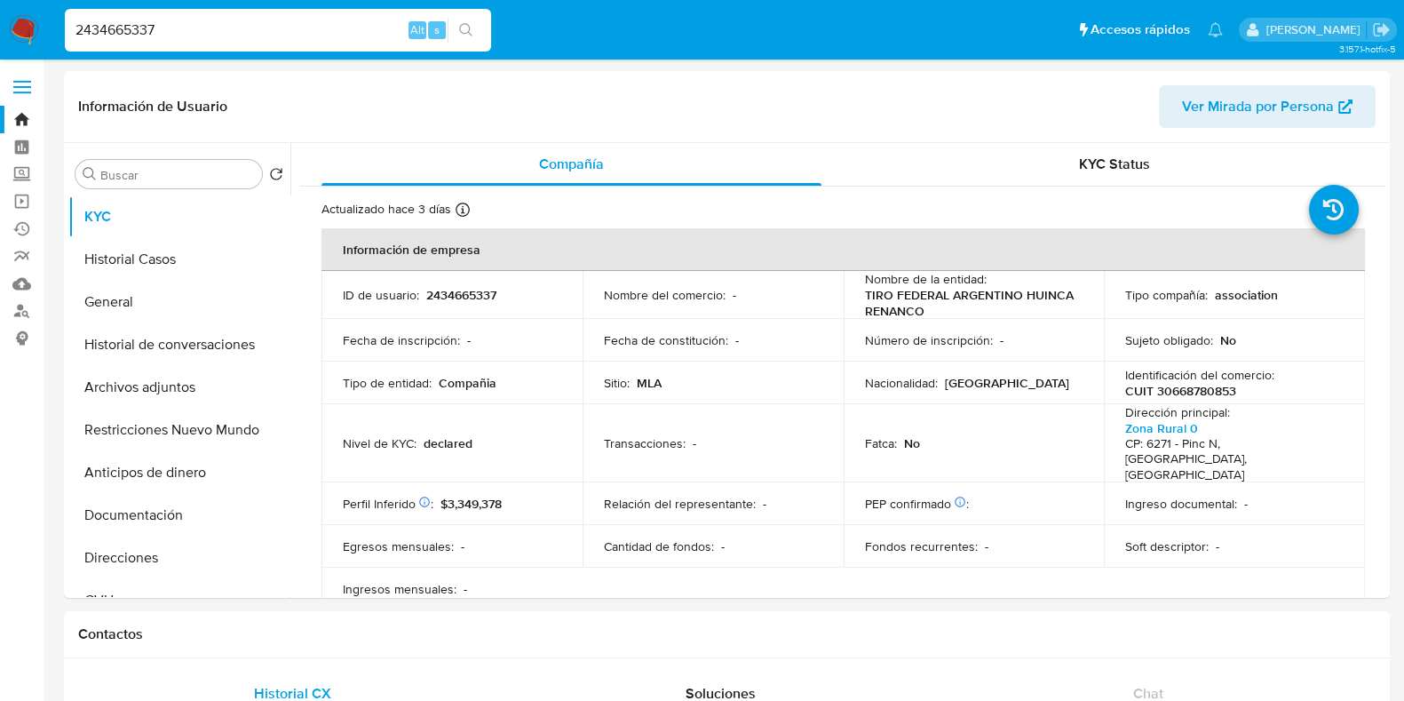
select select "10"
click at [1211, 393] on p "CUIT 30668780853" at bounding box center [1180, 391] width 111 height 16
copy p "30668780853"
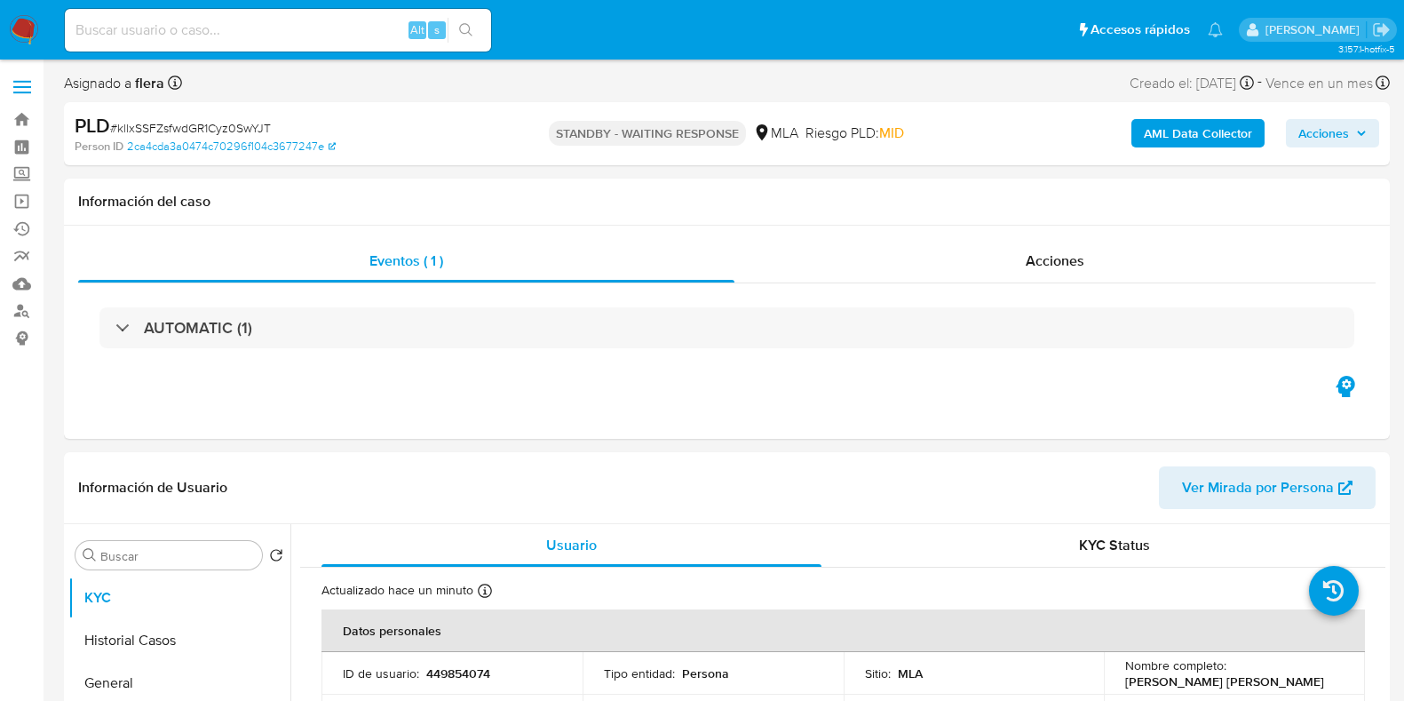
select select "10"
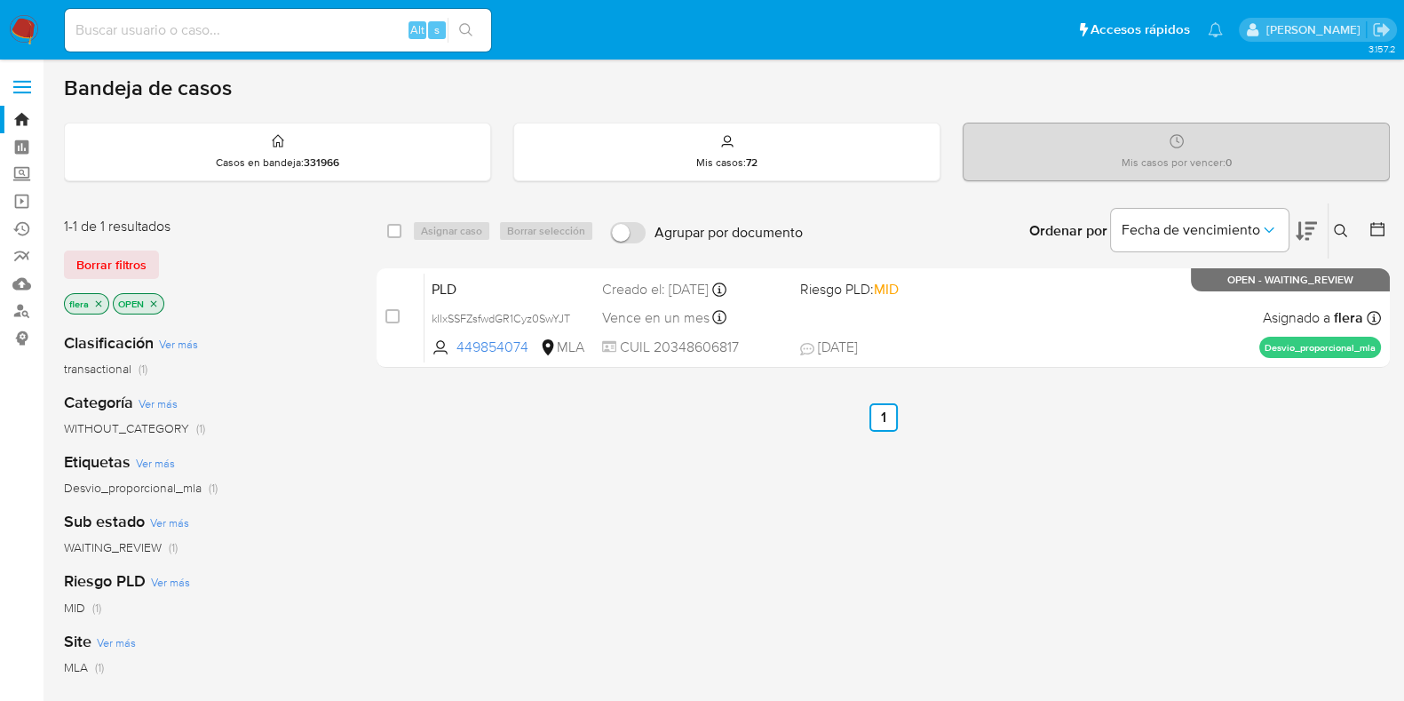
click at [1344, 225] on icon at bounding box center [1341, 231] width 14 height 14
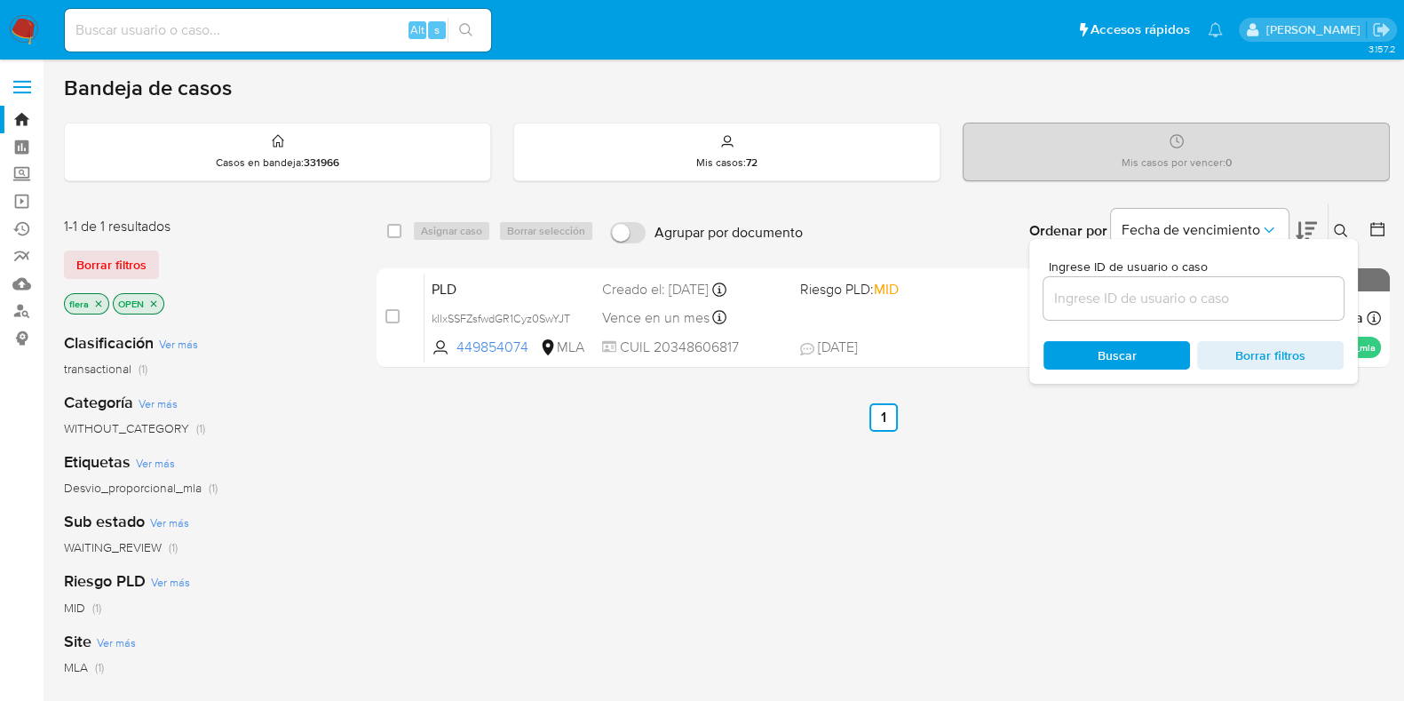
click at [1145, 305] on input at bounding box center [1194, 298] width 300 height 23
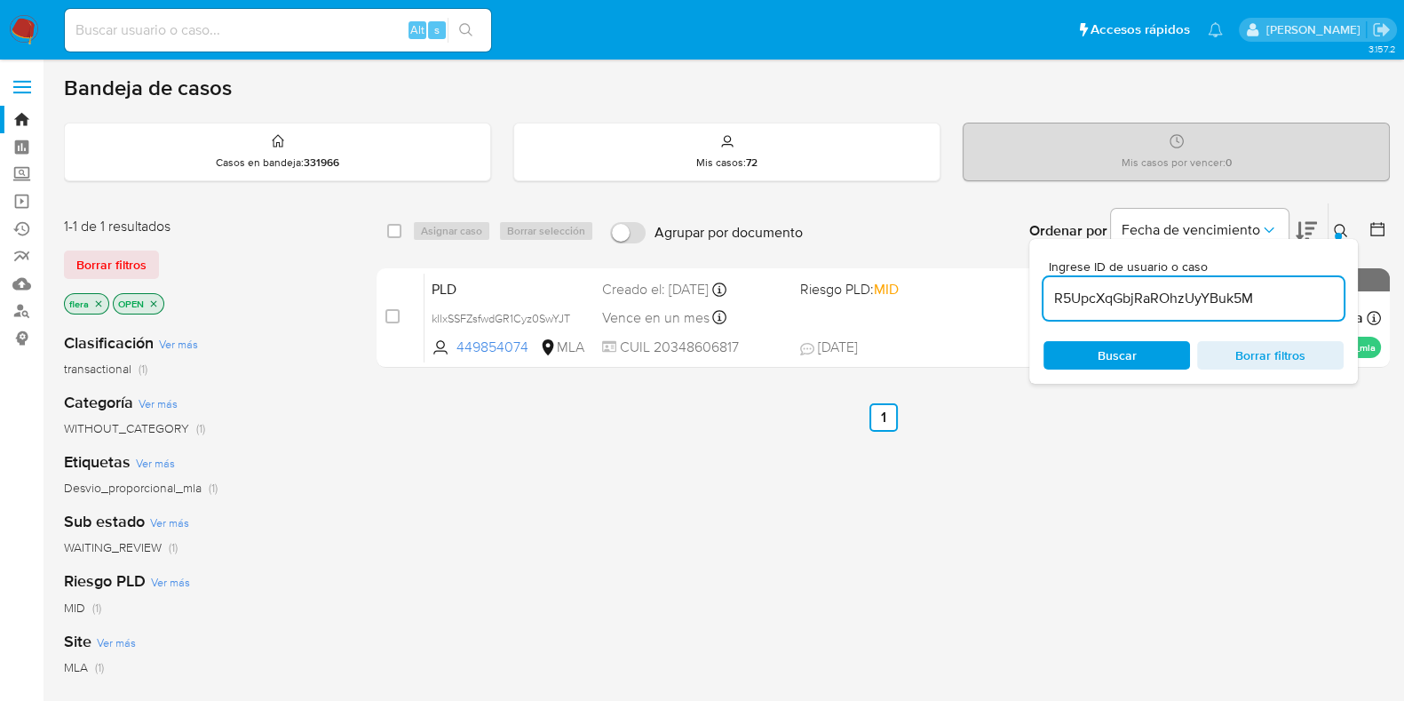
type input "R5UpcXqGbjRaROhzUyYBuk5M"
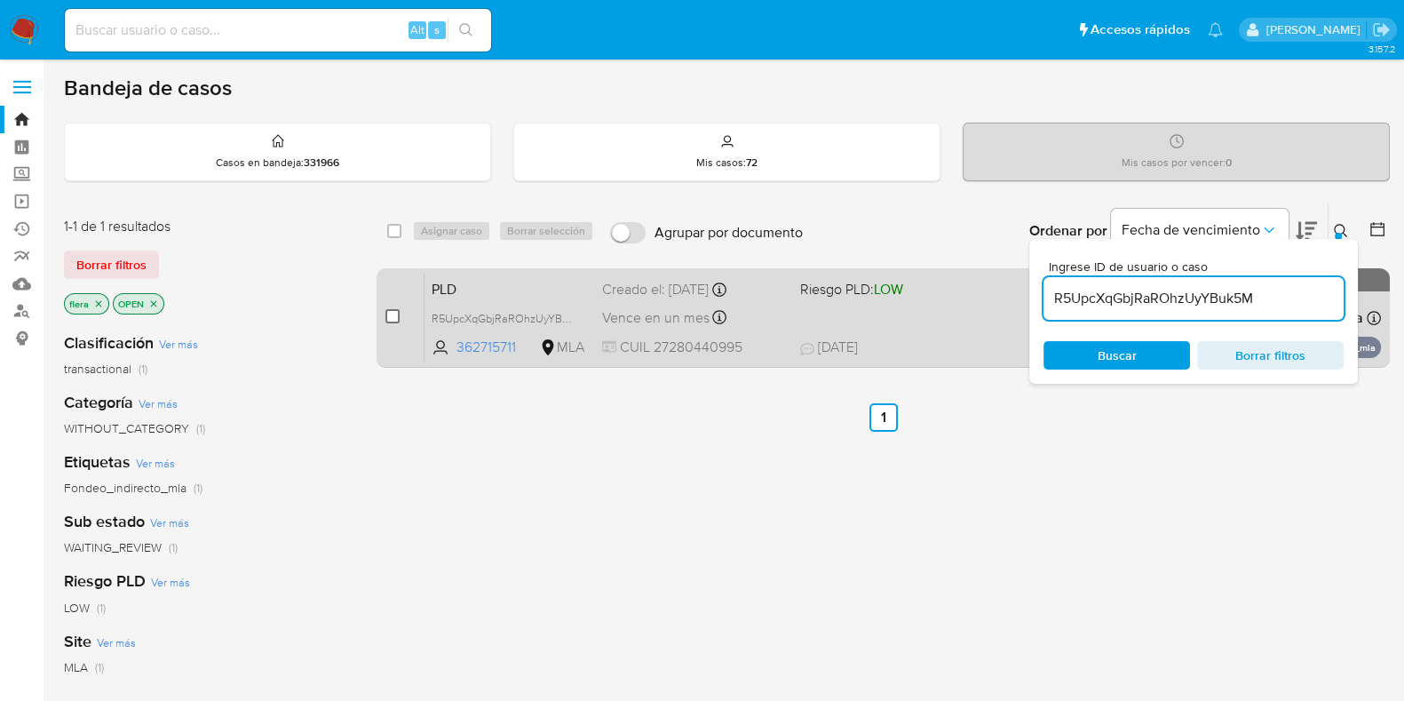
click at [393, 315] on input "checkbox" at bounding box center [392, 316] width 14 height 14
checkbox input "true"
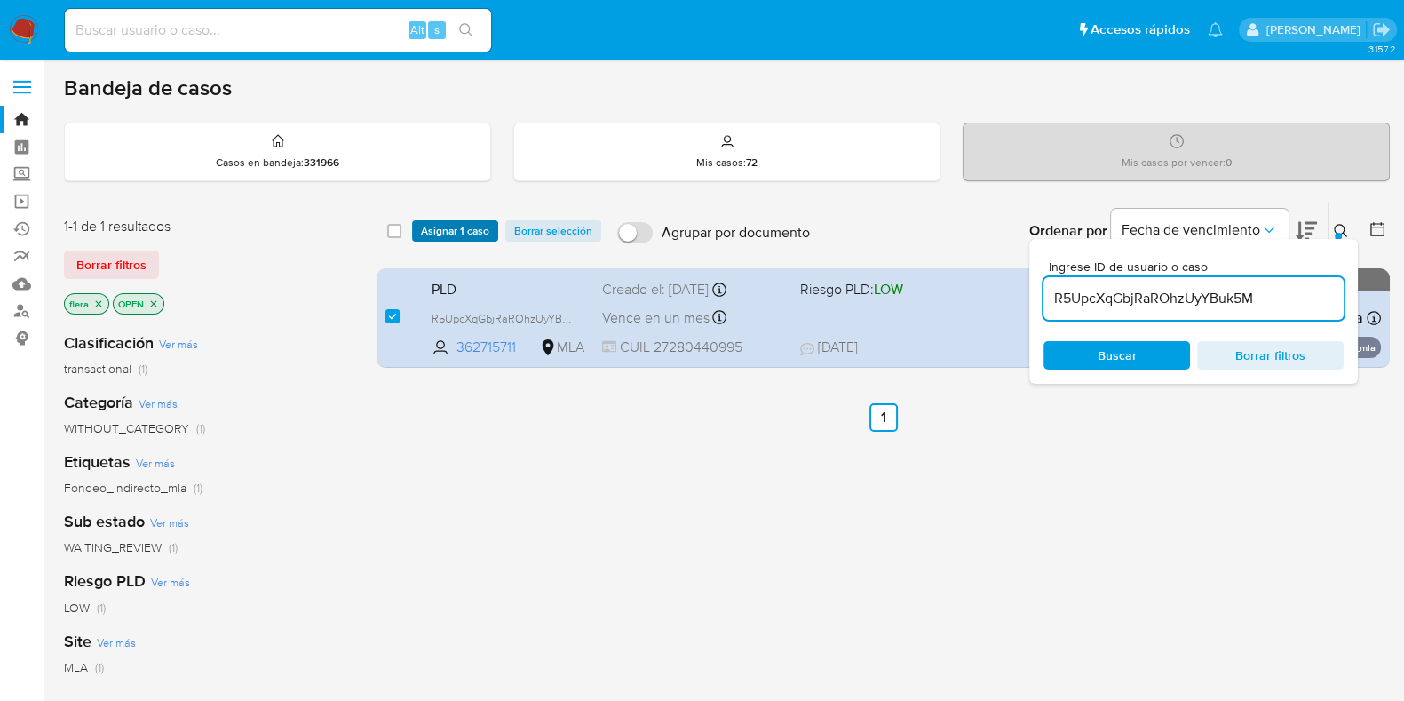
click at [452, 226] on span "Asignar 1 caso" at bounding box center [455, 231] width 68 height 18
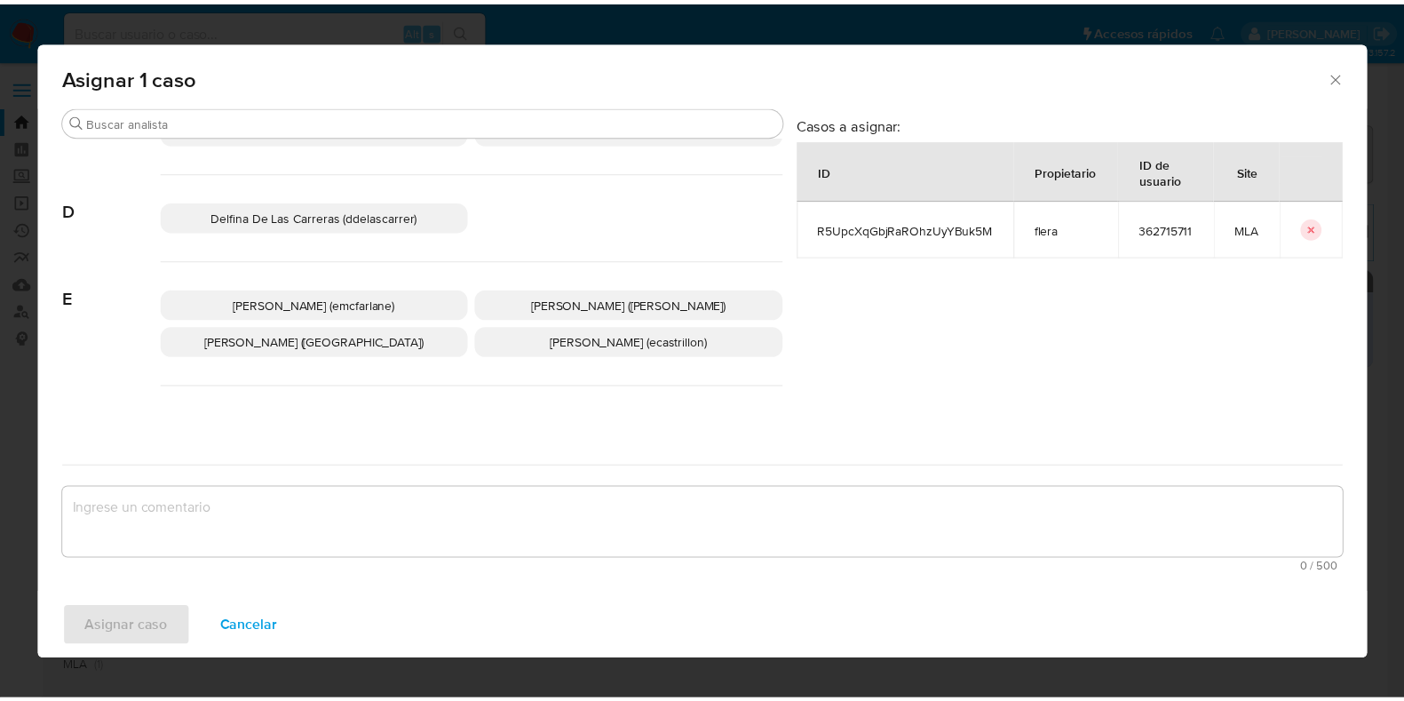
scroll to position [221, 0]
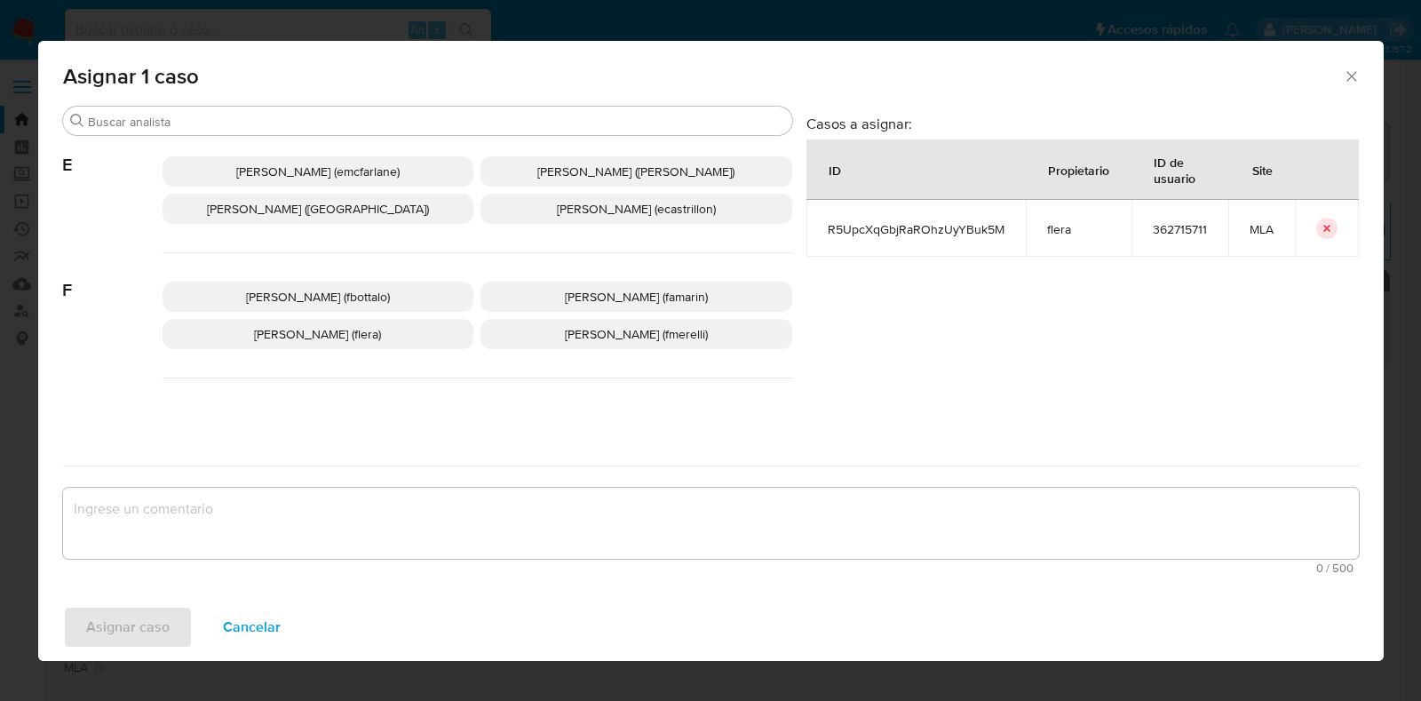
click at [381, 332] on span "Florencia Cecilia Lera (flera)" at bounding box center [317, 334] width 127 height 18
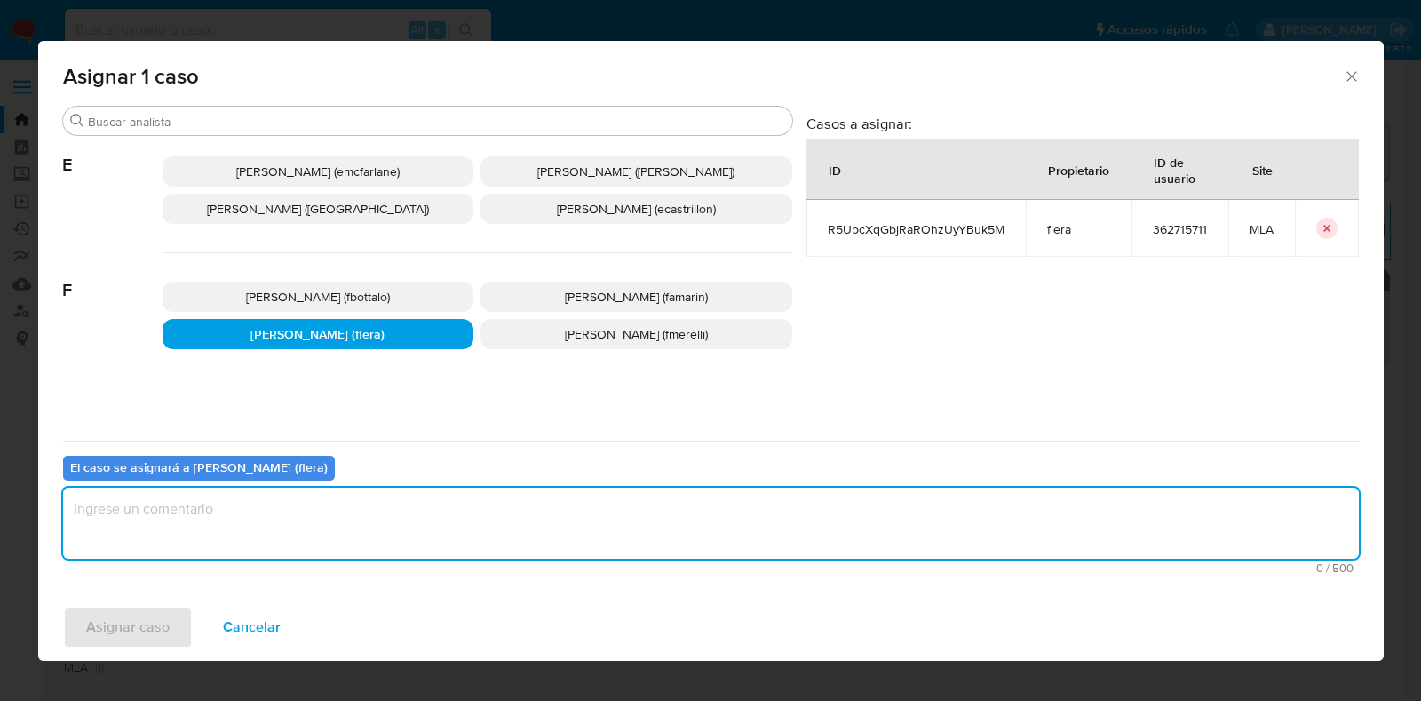
click at [355, 535] on textarea "assign-modal" at bounding box center [711, 523] width 1296 height 71
click at [141, 632] on span "Asignar caso" at bounding box center [127, 627] width 83 height 39
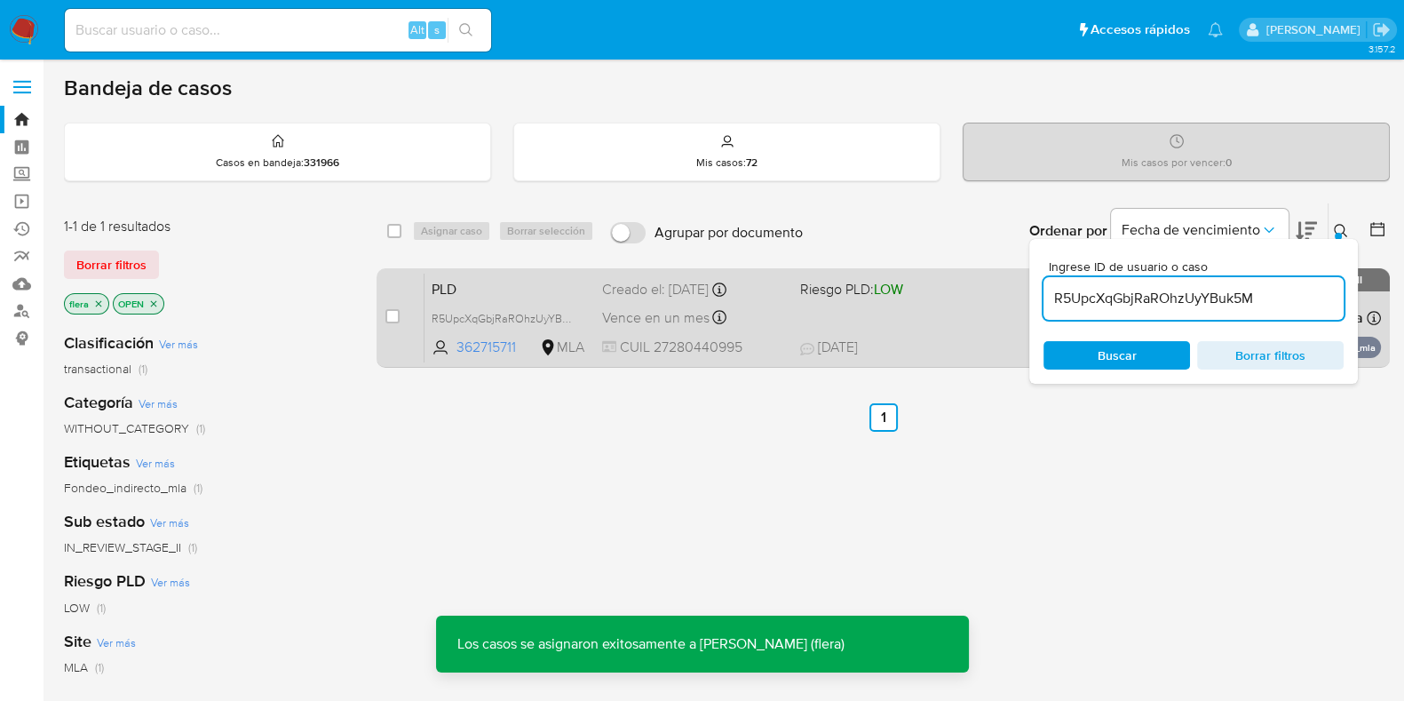
click at [495, 279] on span "PLD" at bounding box center [510, 287] width 156 height 23
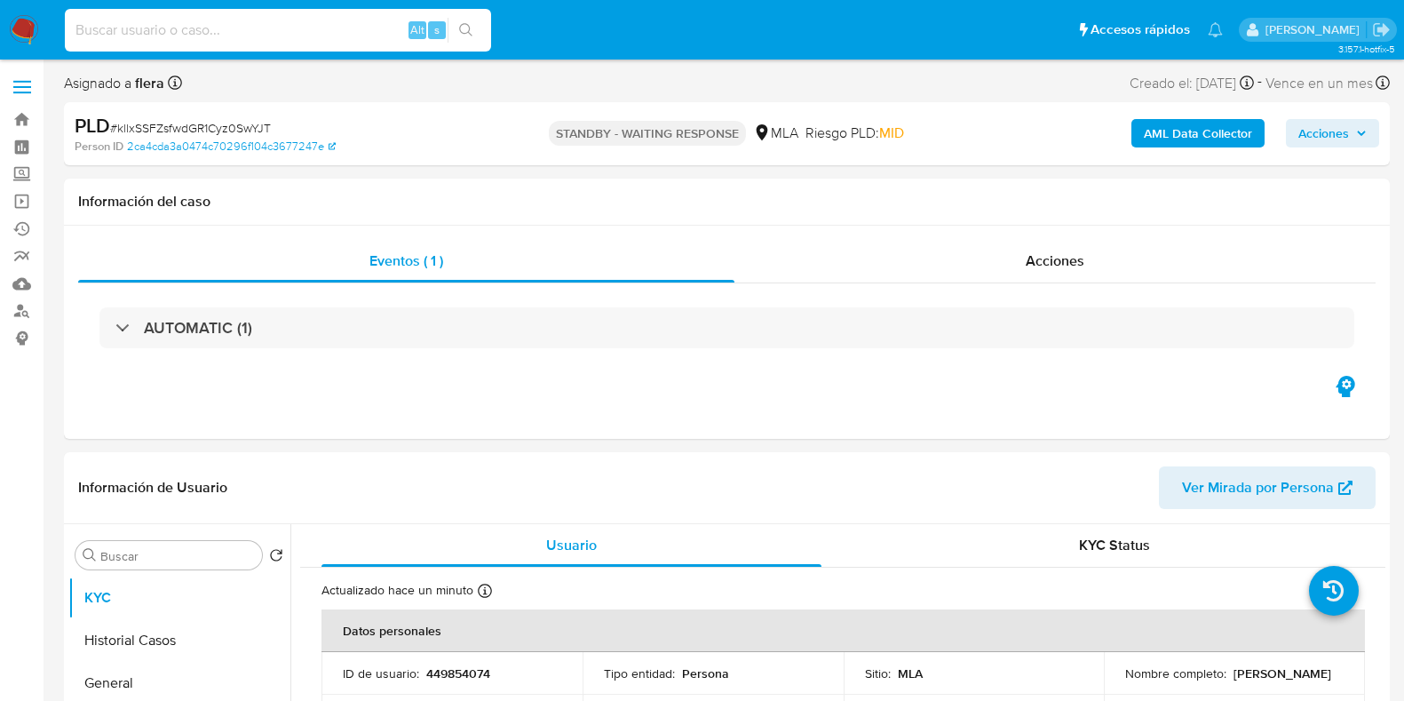
select select "10"
click at [193, 25] on input at bounding box center [278, 30] width 426 height 23
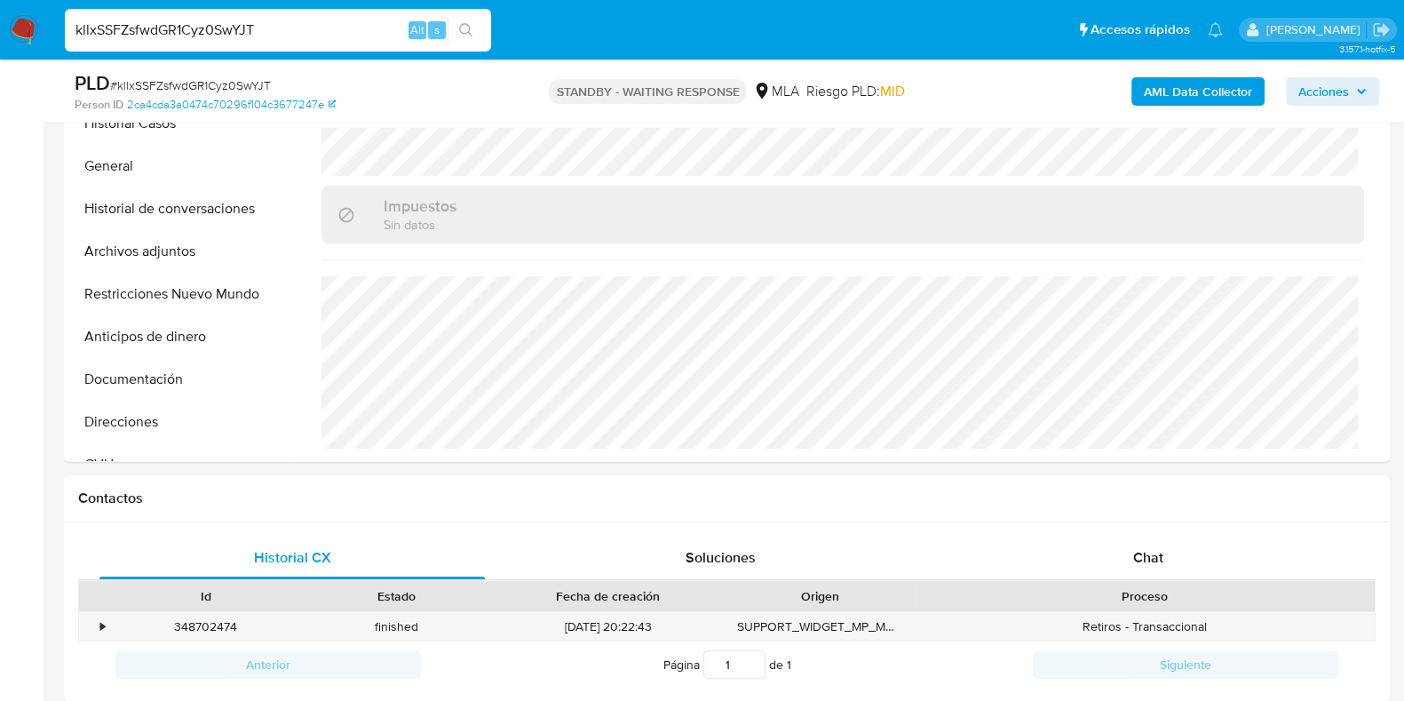
scroll to position [555, 0]
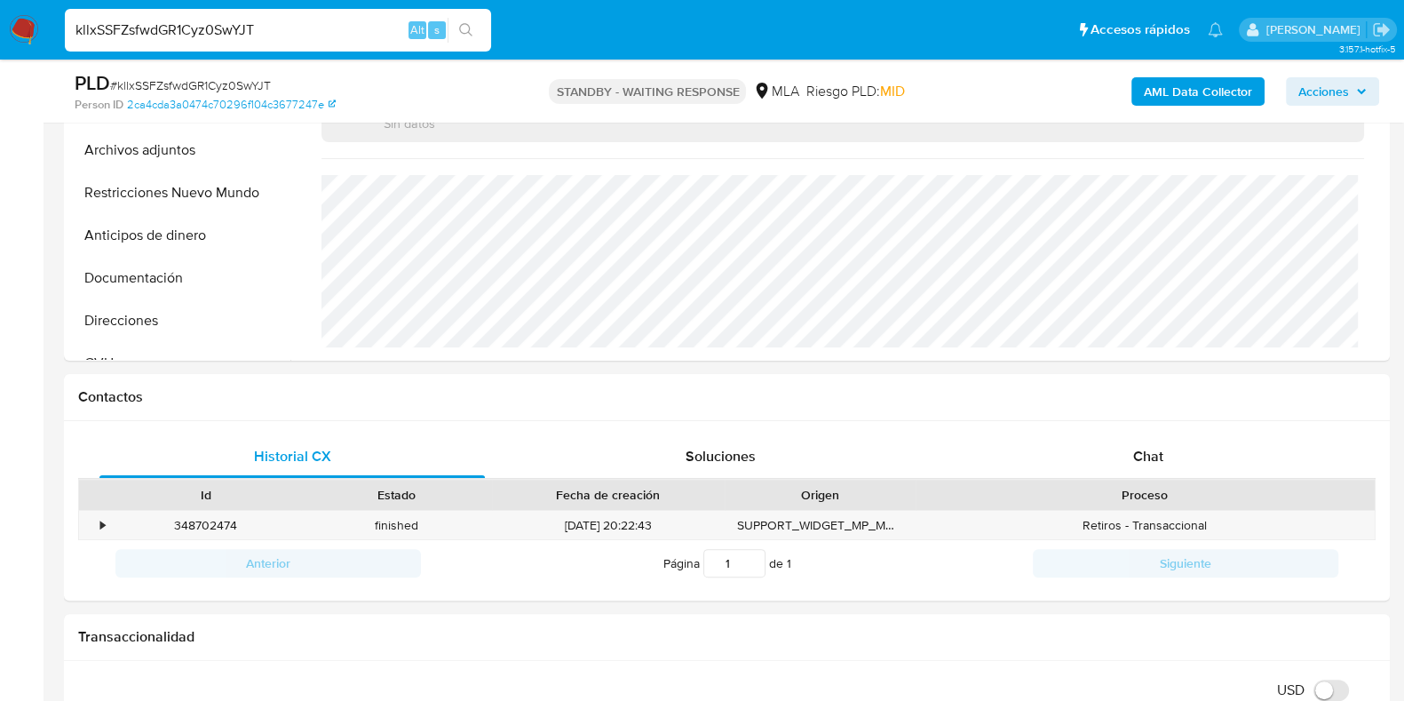
click at [238, 42] on div "kllxSSFZsfwdGR1Cyz0SwYJT Alt s" at bounding box center [278, 30] width 426 height 43
click at [235, 34] on input "kllxSSFZsfwdGR1Cyz0SwYJT" at bounding box center [278, 30] width 426 height 23
paste input "R5UpcXqGbjRaROhzUyYBuk5M"
type input "R5UpcXqGbjRaROhzUyYBuk5M"
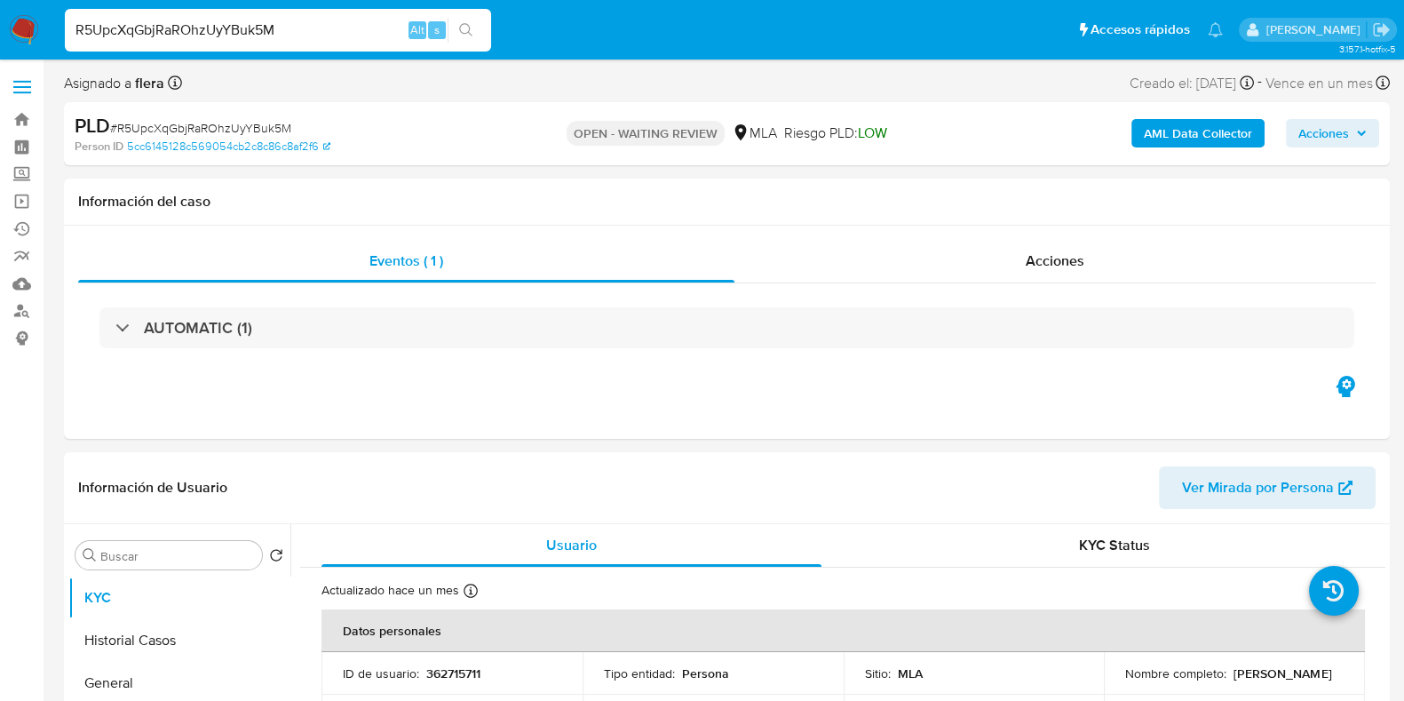
select select "10"
drag, startPoint x: 1259, startPoint y: 684, endPoint x: 1112, endPoint y: 688, distance: 147.5
click at [1112, 688] on td "Nombre completo : Mariana Andrea Ustelo" at bounding box center [1234, 673] width 261 height 43
copy p "[PERSON_NAME]"
click at [457, 672] on p "362715711" at bounding box center [453, 673] width 54 height 16
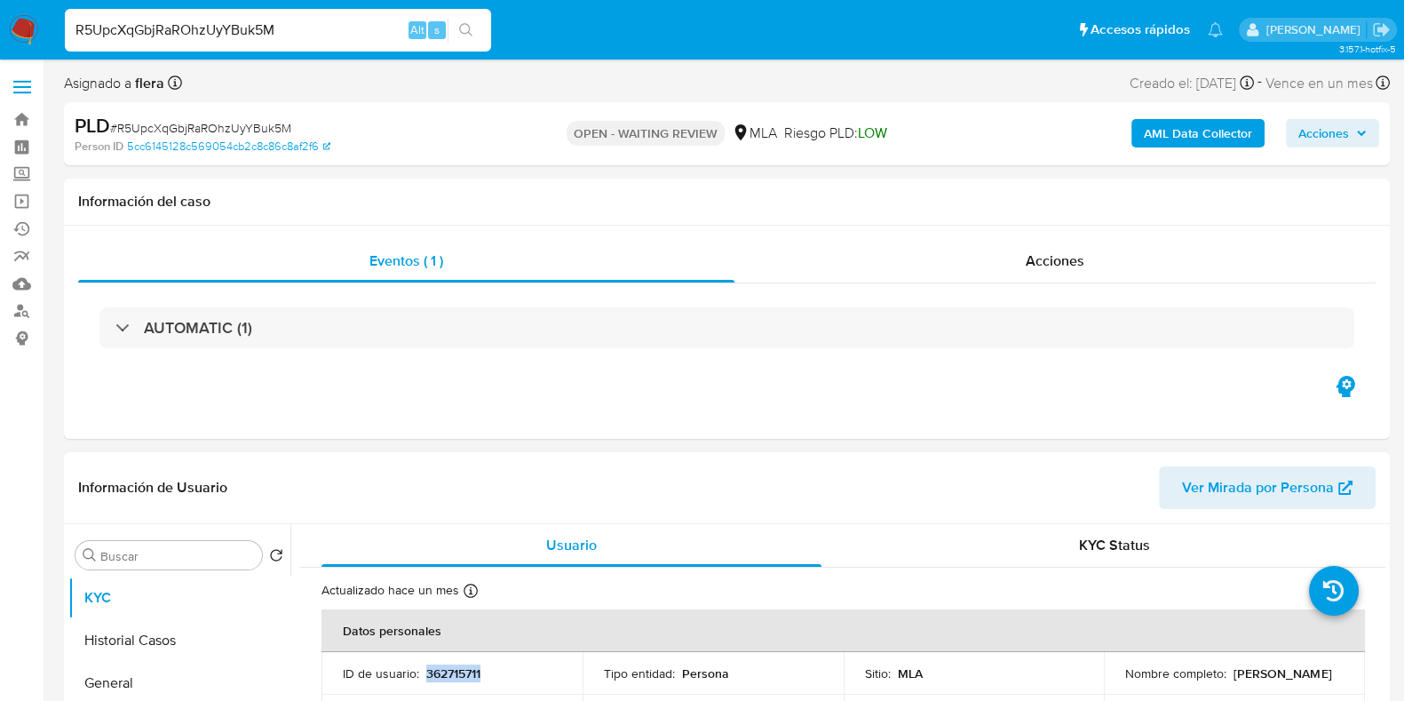
click at [457, 672] on p "362715711" at bounding box center [453, 673] width 54 height 16
copy p "362715711"
click at [1198, 139] on b "AML Data Collector" at bounding box center [1198, 133] width 108 height 28
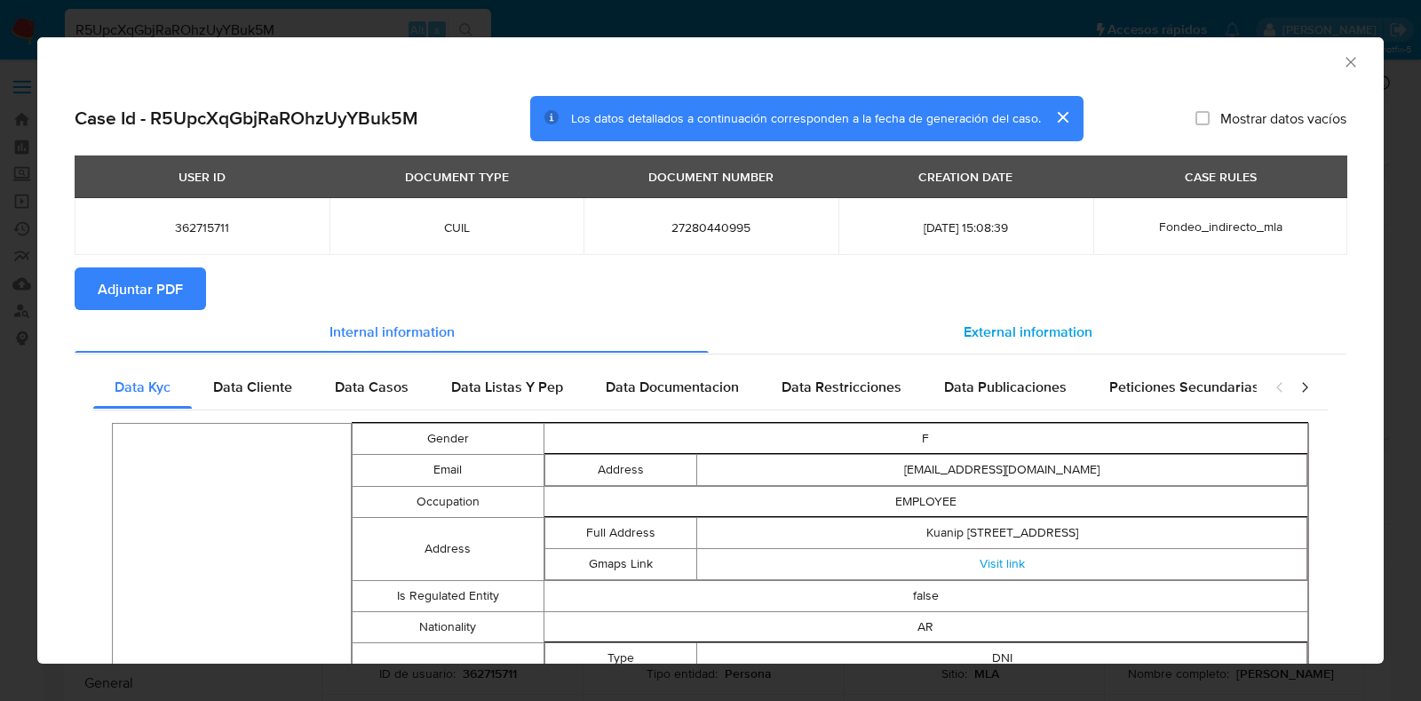
click at [1059, 321] on span "External information" at bounding box center [1028, 331] width 129 height 20
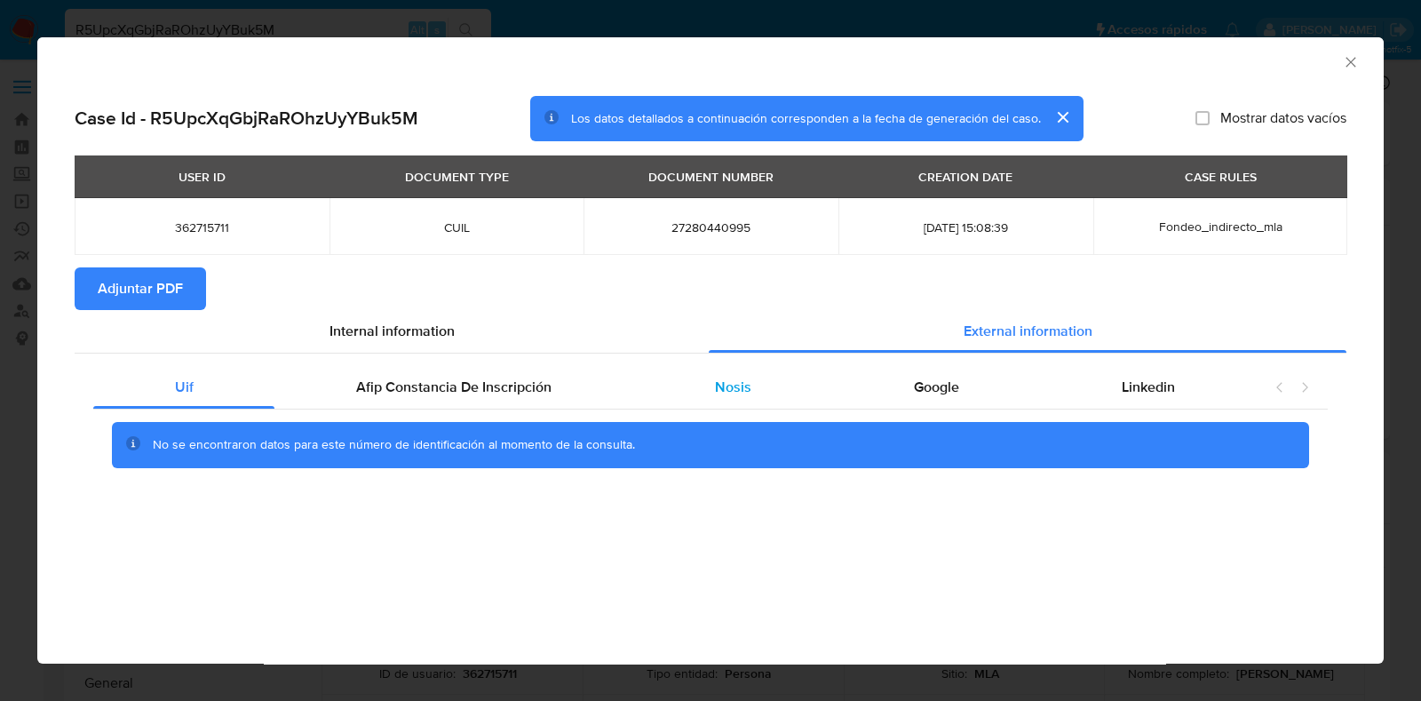
click at [737, 386] on span "Nosis" at bounding box center [733, 387] width 36 height 20
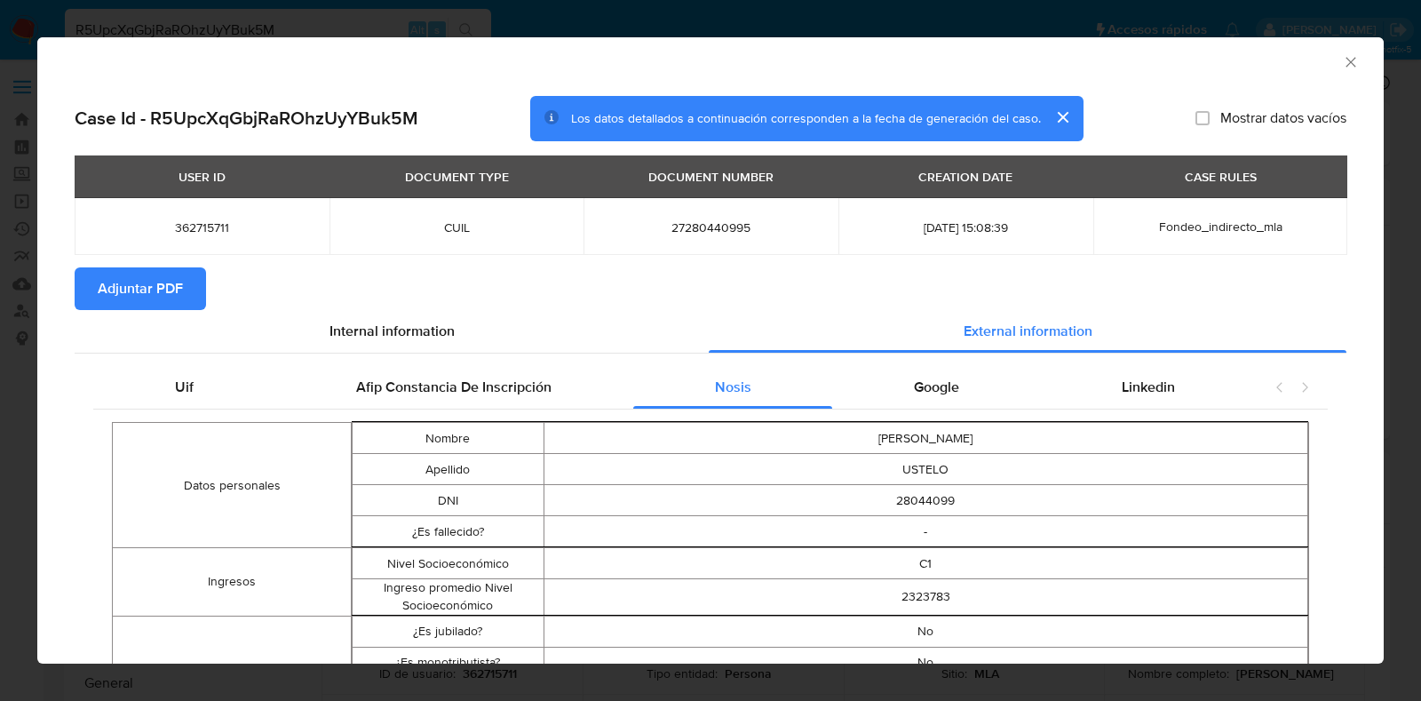
click at [161, 286] on span "Adjuntar PDF" at bounding box center [140, 288] width 85 height 39
click at [1342, 61] on icon "Cerrar ventana" at bounding box center [1351, 62] width 18 height 18
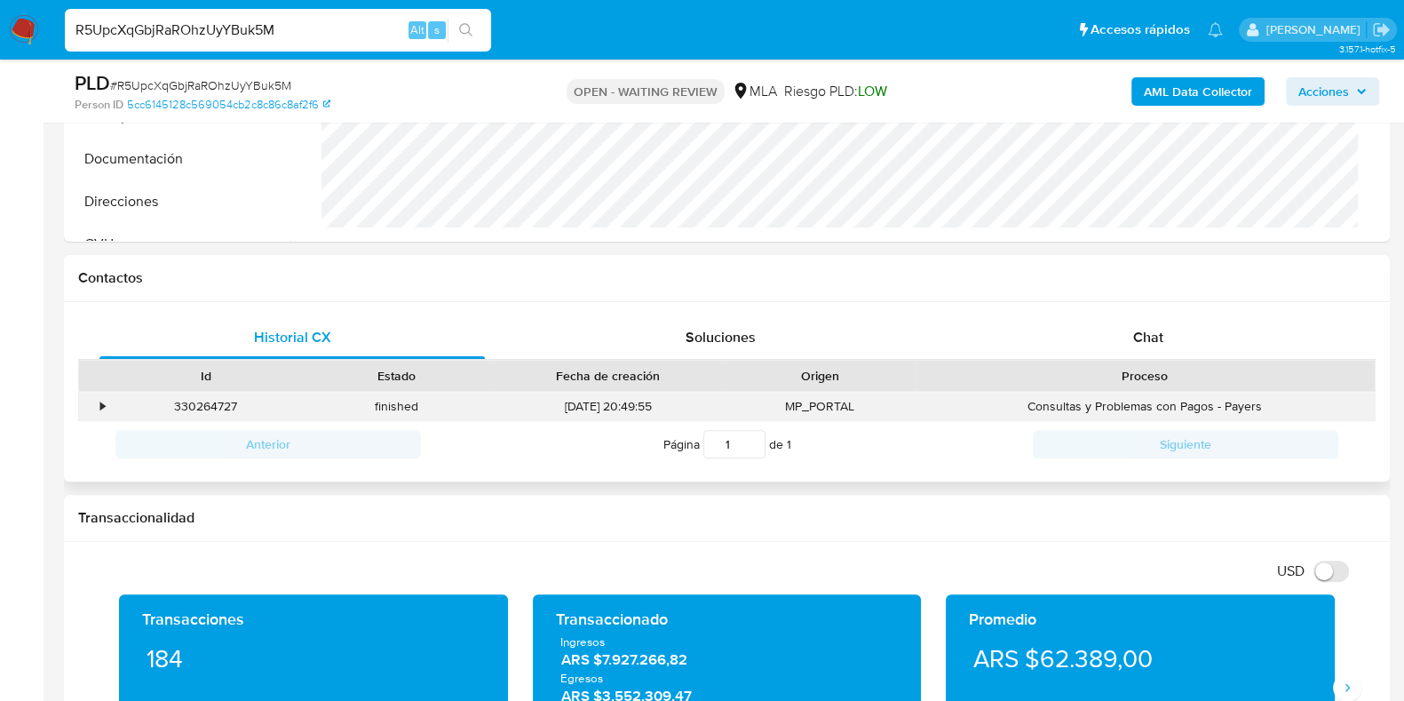
scroll to position [666, 0]
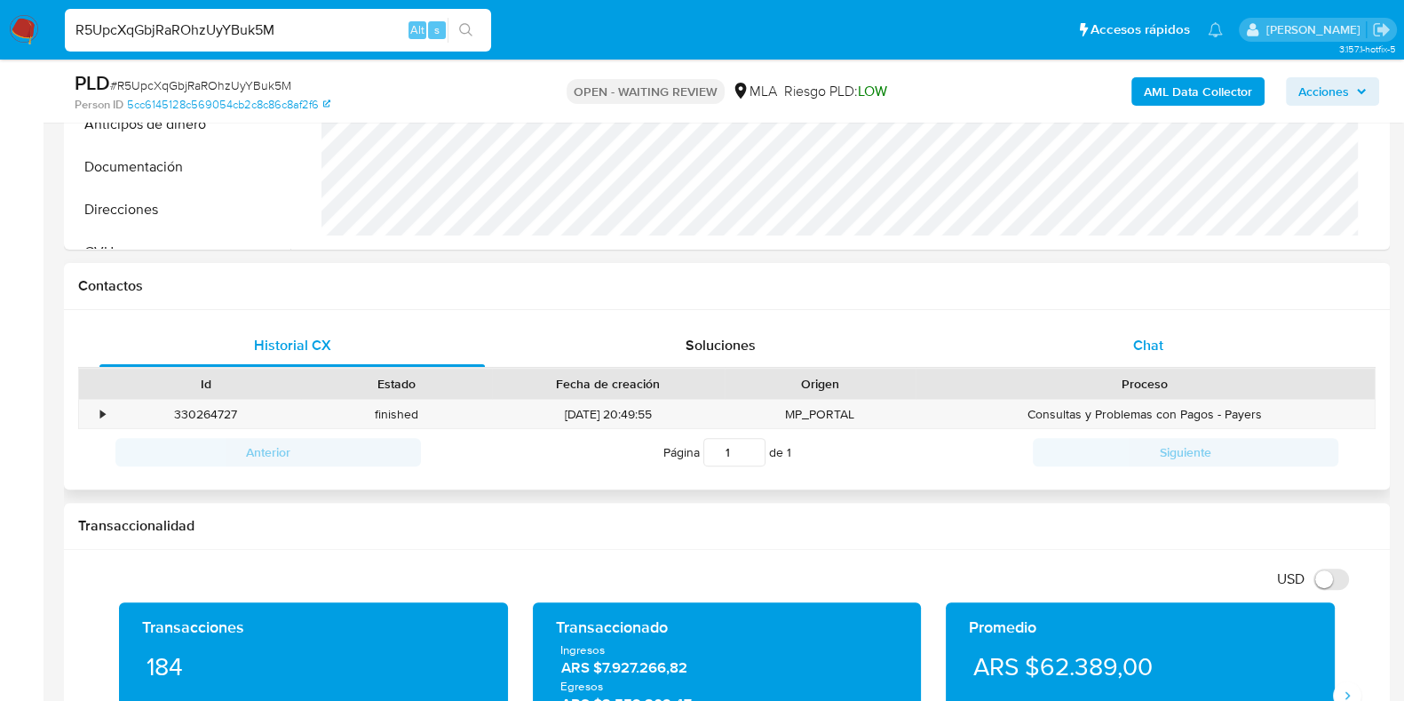
click at [1157, 339] on span "Chat" at bounding box center [1148, 345] width 30 height 20
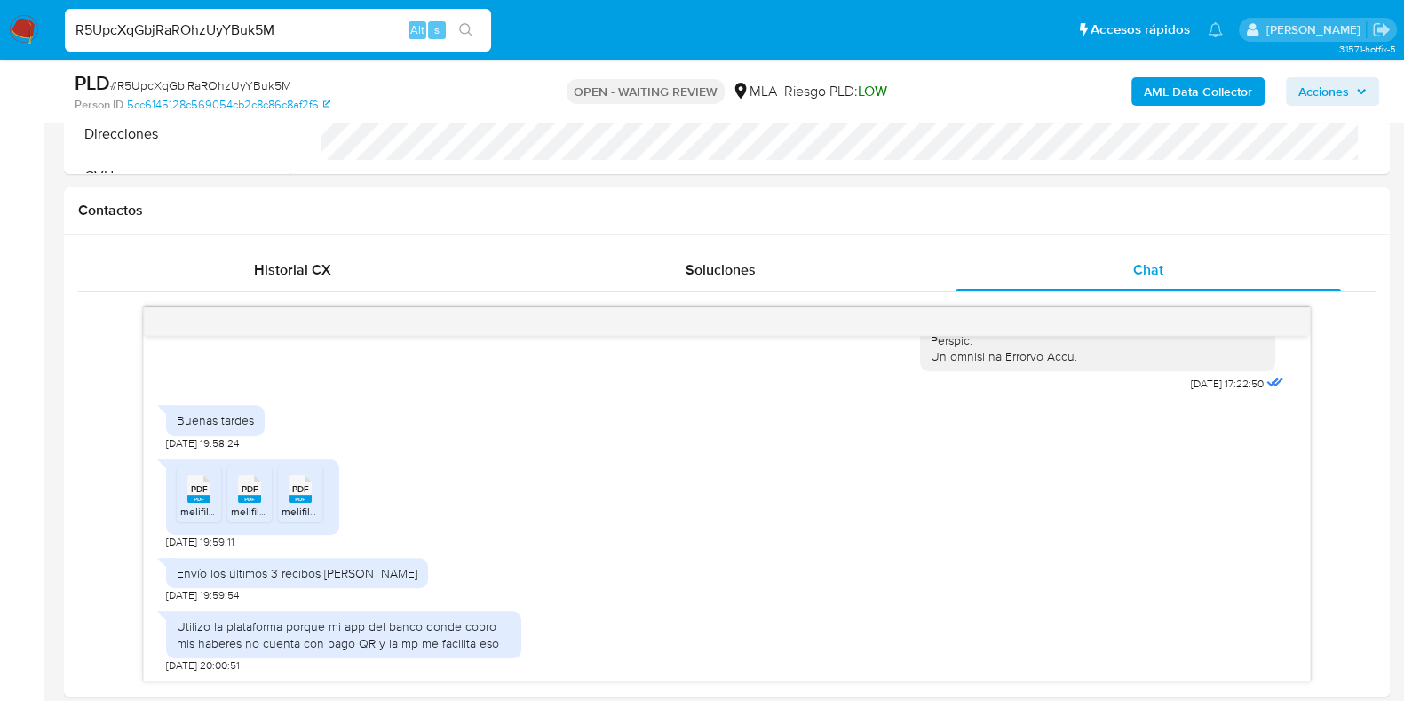
scroll to position [776, 0]
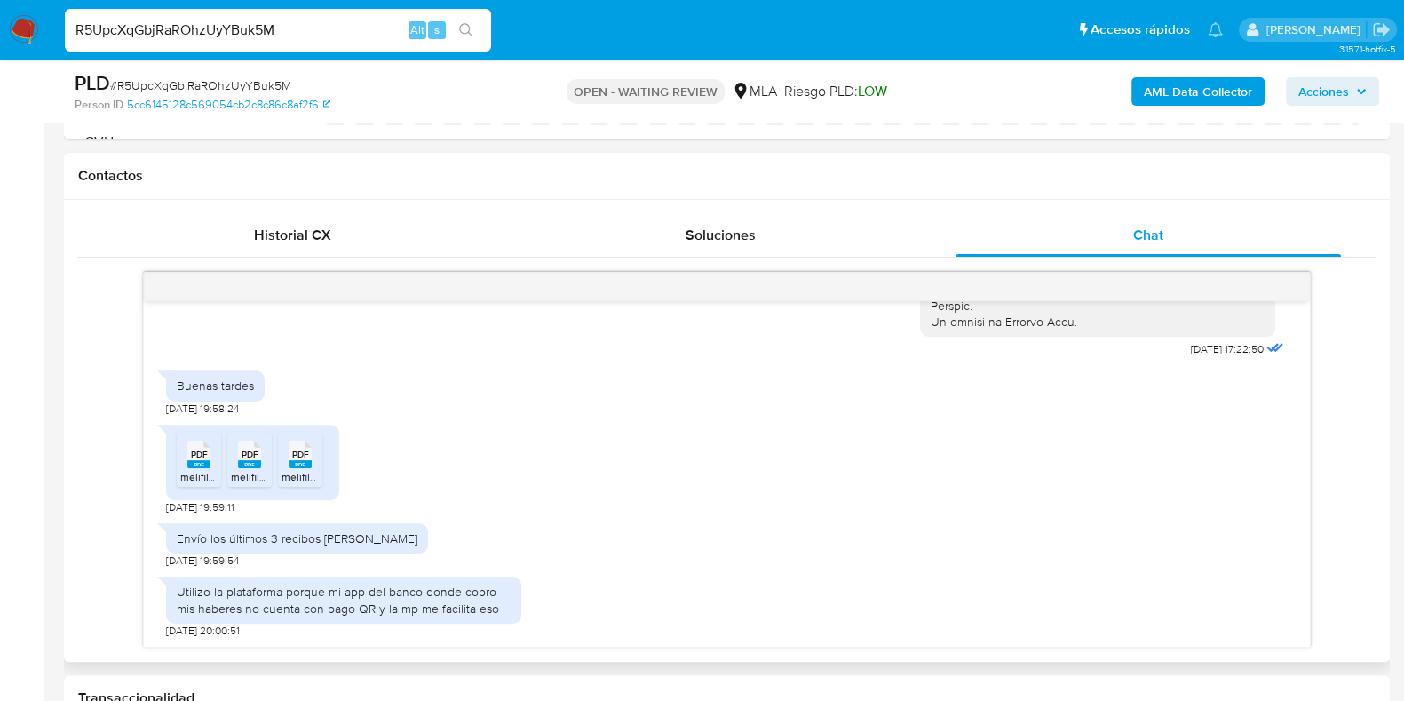
click at [191, 460] on rect at bounding box center [198, 464] width 23 height 8
click at [238, 460] on rect at bounding box center [249, 464] width 23 height 8
click at [306, 460] on rect at bounding box center [300, 464] width 23 height 8
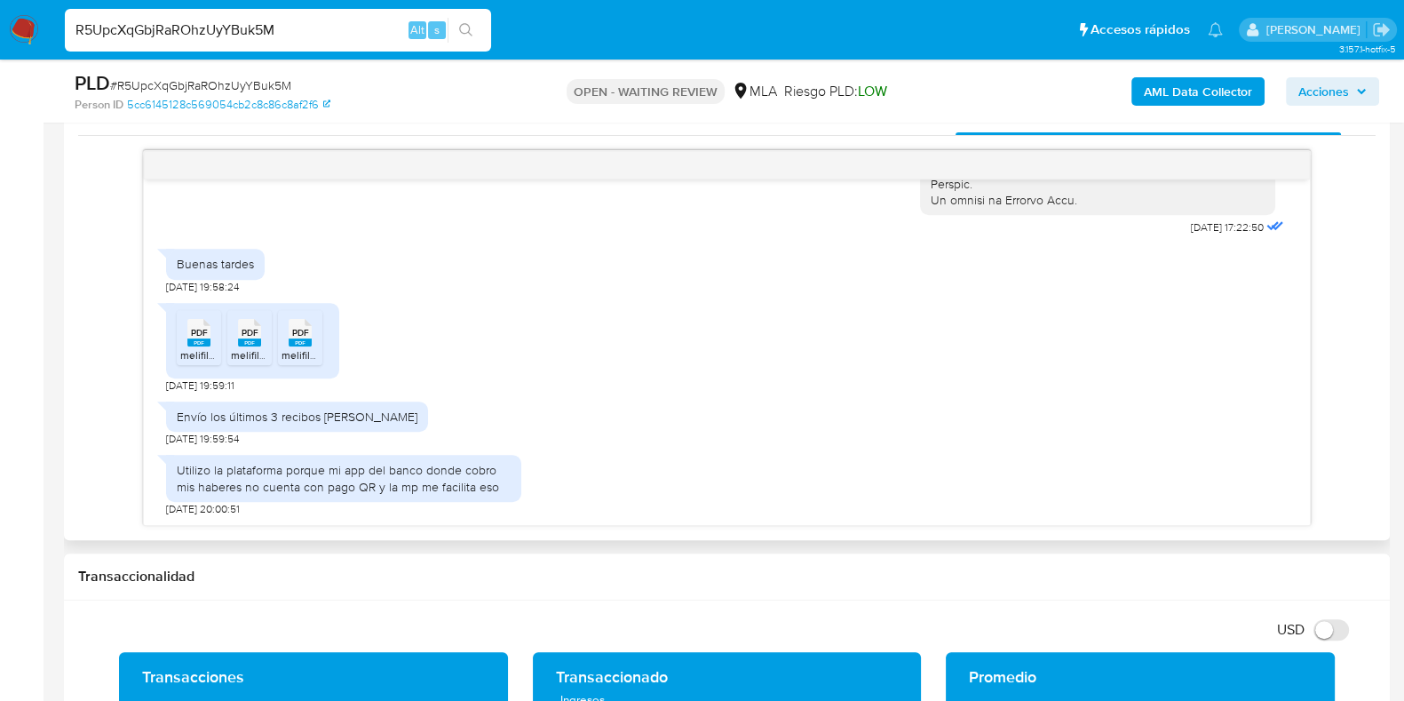
scroll to position [999, 0]
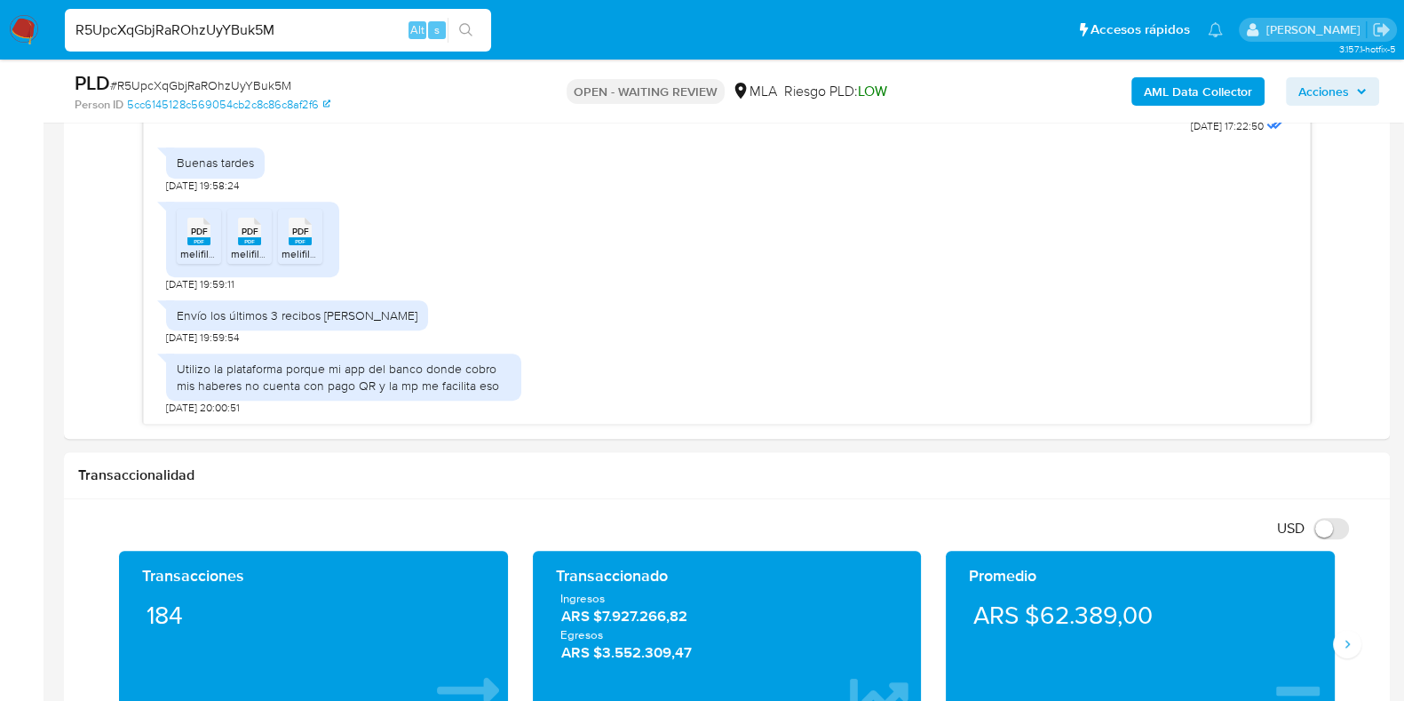
click at [196, 88] on span "# R5UpcXqGbjRaROhzUyYBuk5M" at bounding box center [200, 85] width 181 height 18
copy span "R5UpcXqGbjRaROhzUyYBuk5M"
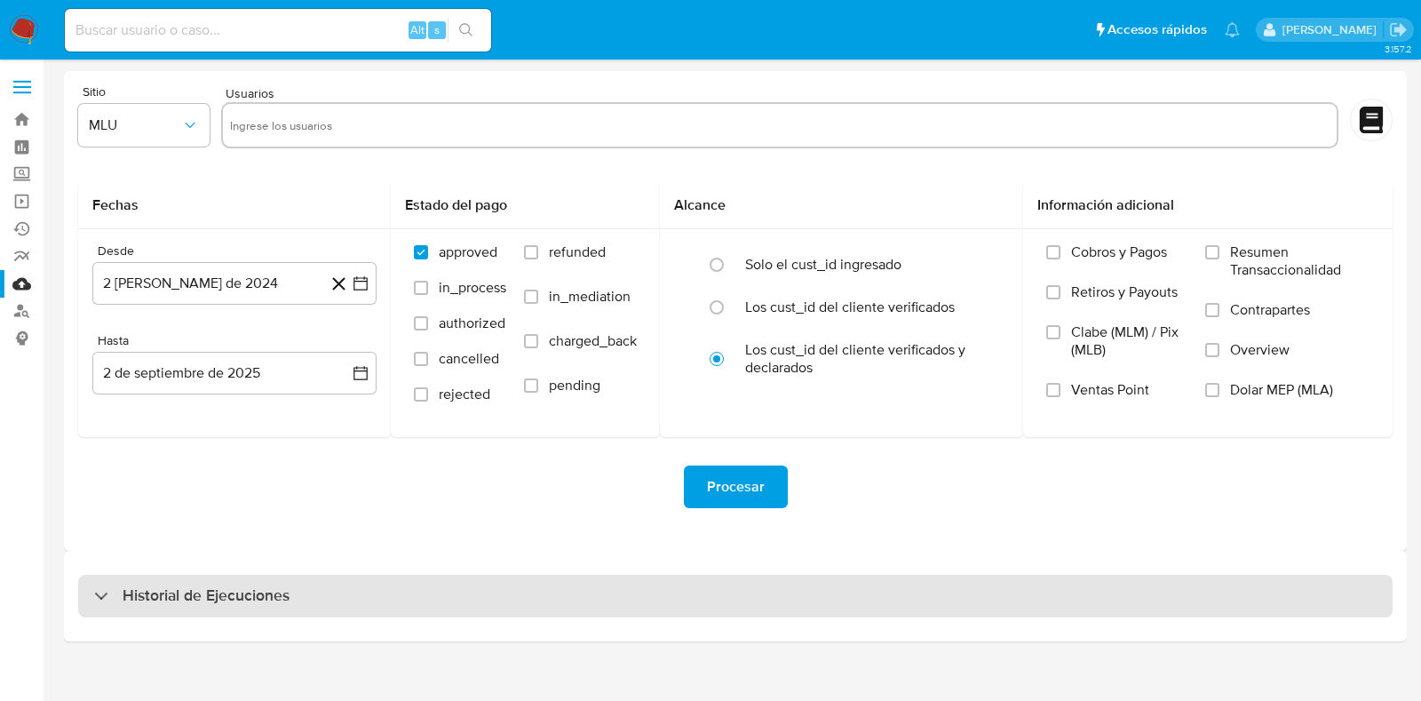
click at [164, 583] on div "Historial de Ejecuciones" at bounding box center [735, 596] width 1315 height 43
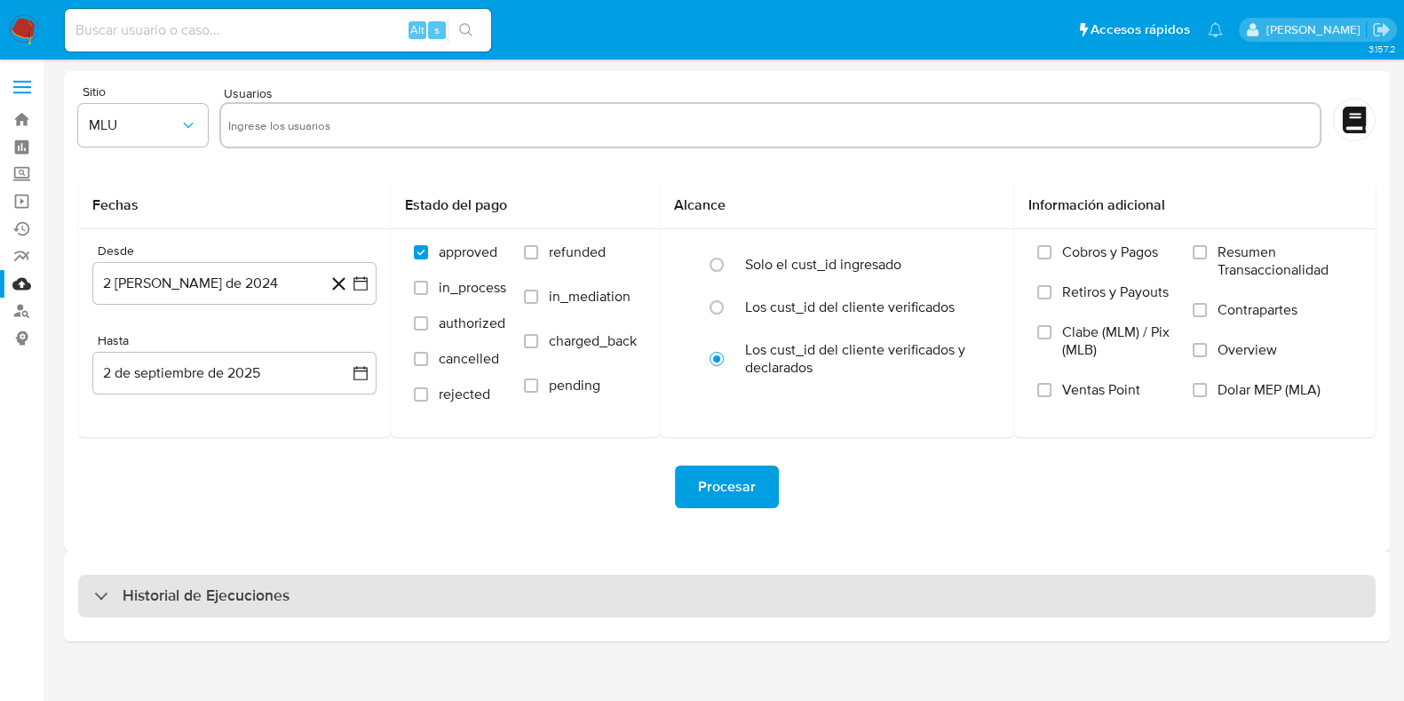
select select "10"
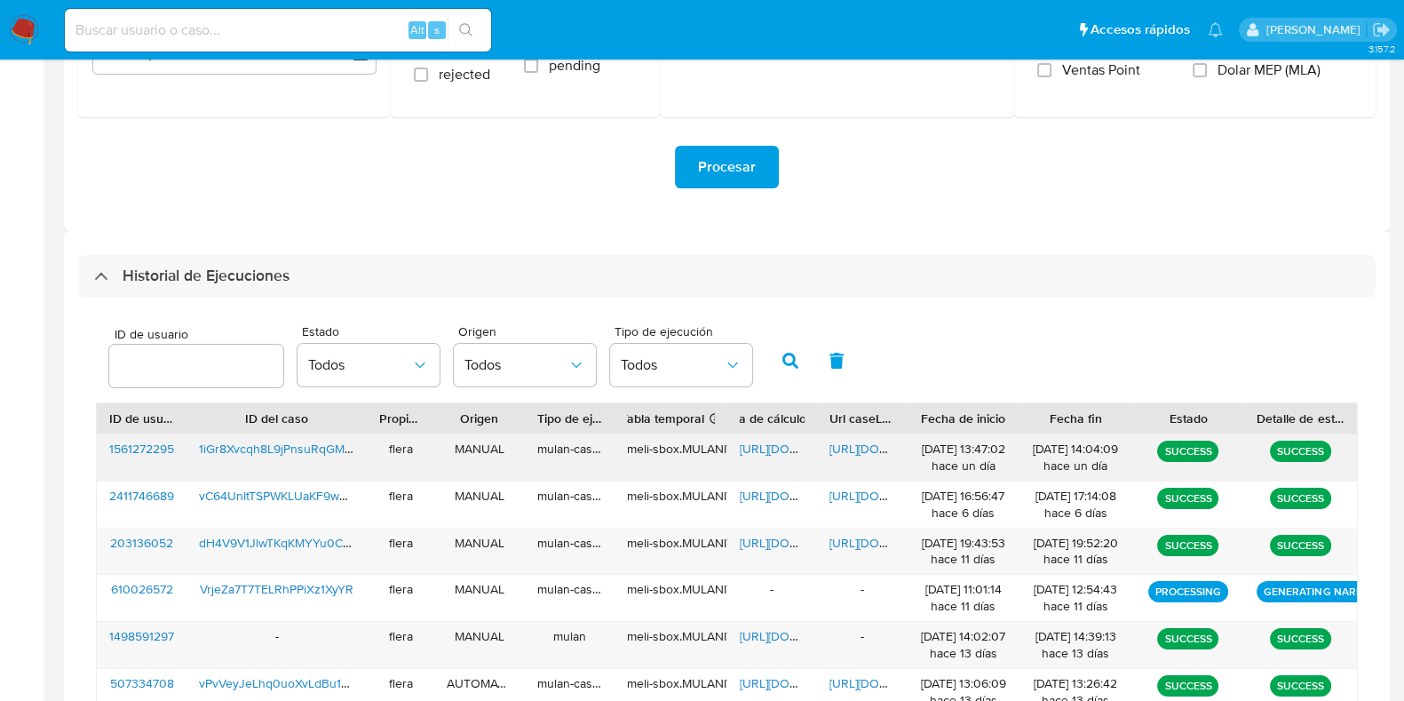
scroll to position [333, 0]
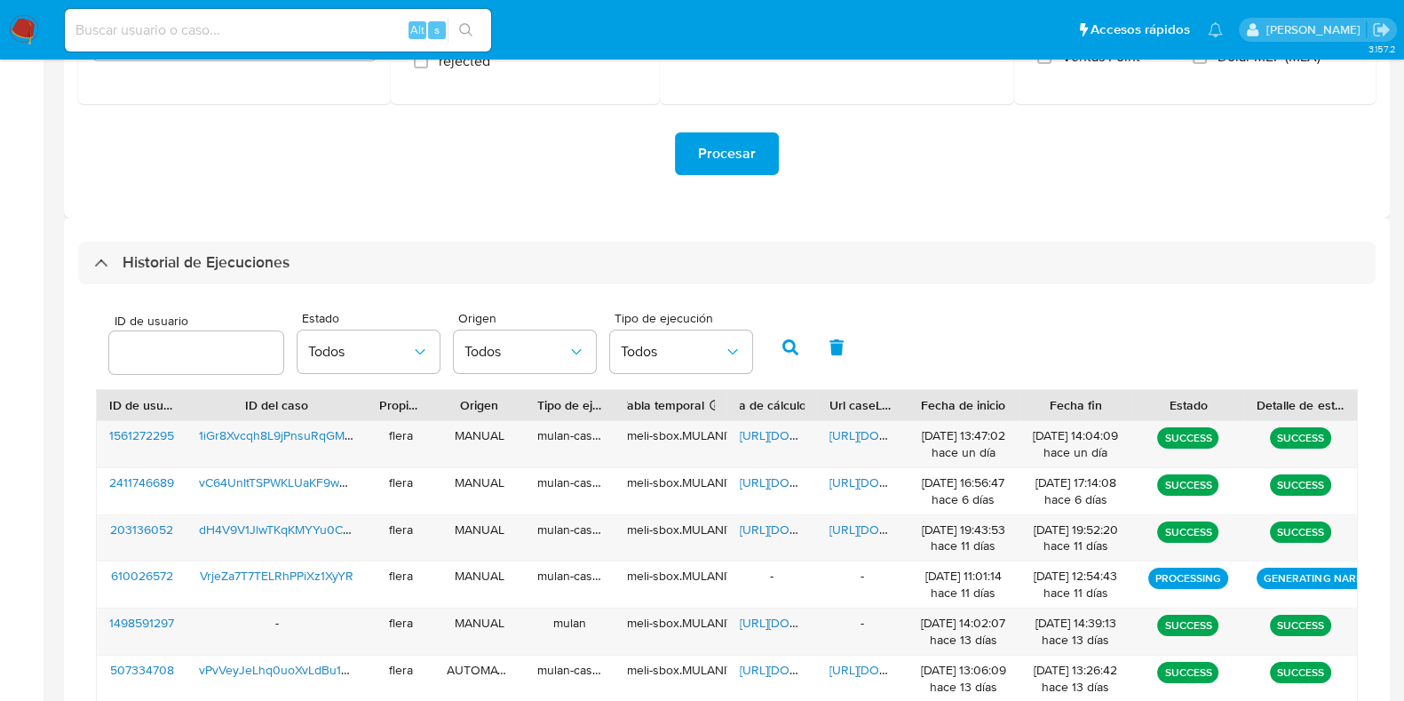
click at [140, 337] on div at bounding box center [196, 352] width 174 height 43
click at [140, 344] on input "number" at bounding box center [196, 352] width 174 height 23
paste input "362715711"
type input "362715711"
click at [789, 348] on icon "button" at bounding box center [791, 347] width 16 height 16
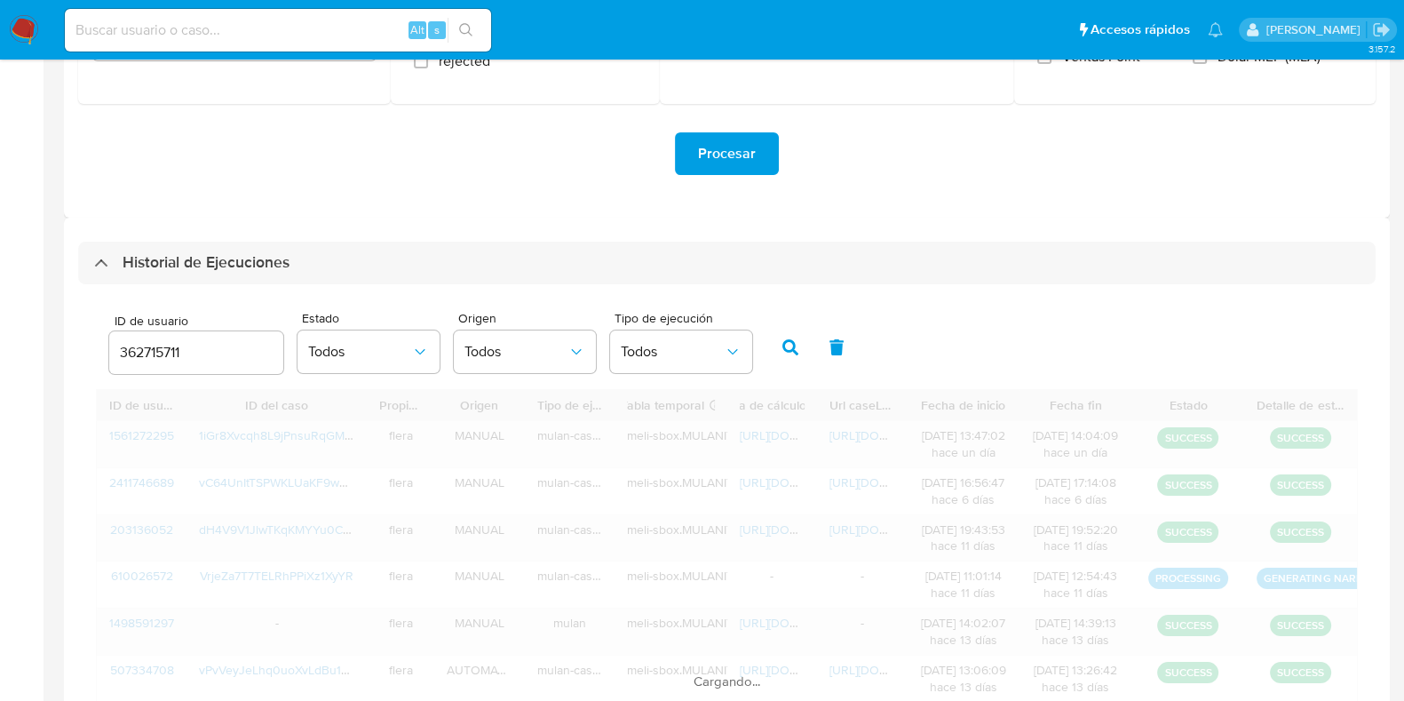
scroll to position [199, 0]
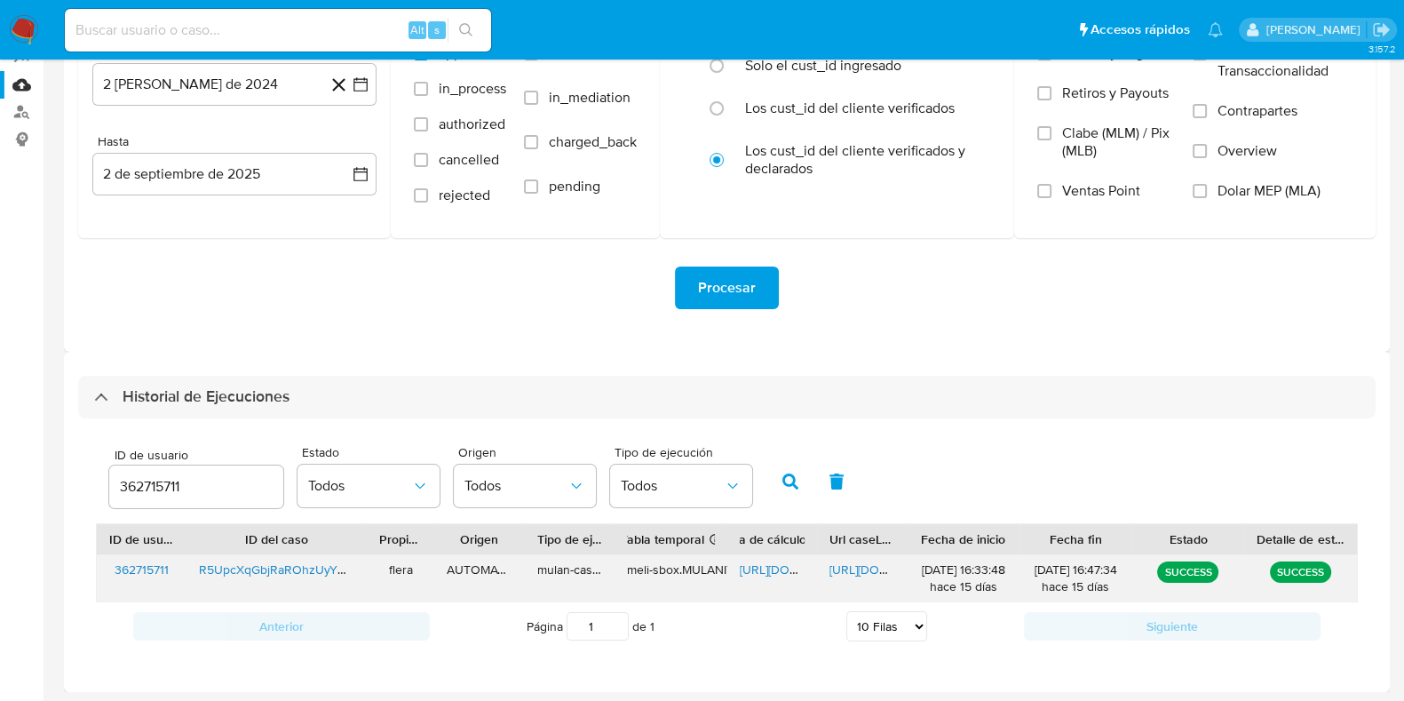
click at [771, 567] on span "[URL][DOMAIN_NAME]" at bounding box center [801, 569] width 123 height 18
click at [862, 561] on span "[URL][DOMAIN_NAME]" at bounding box center [891, 569] width 123 height 18
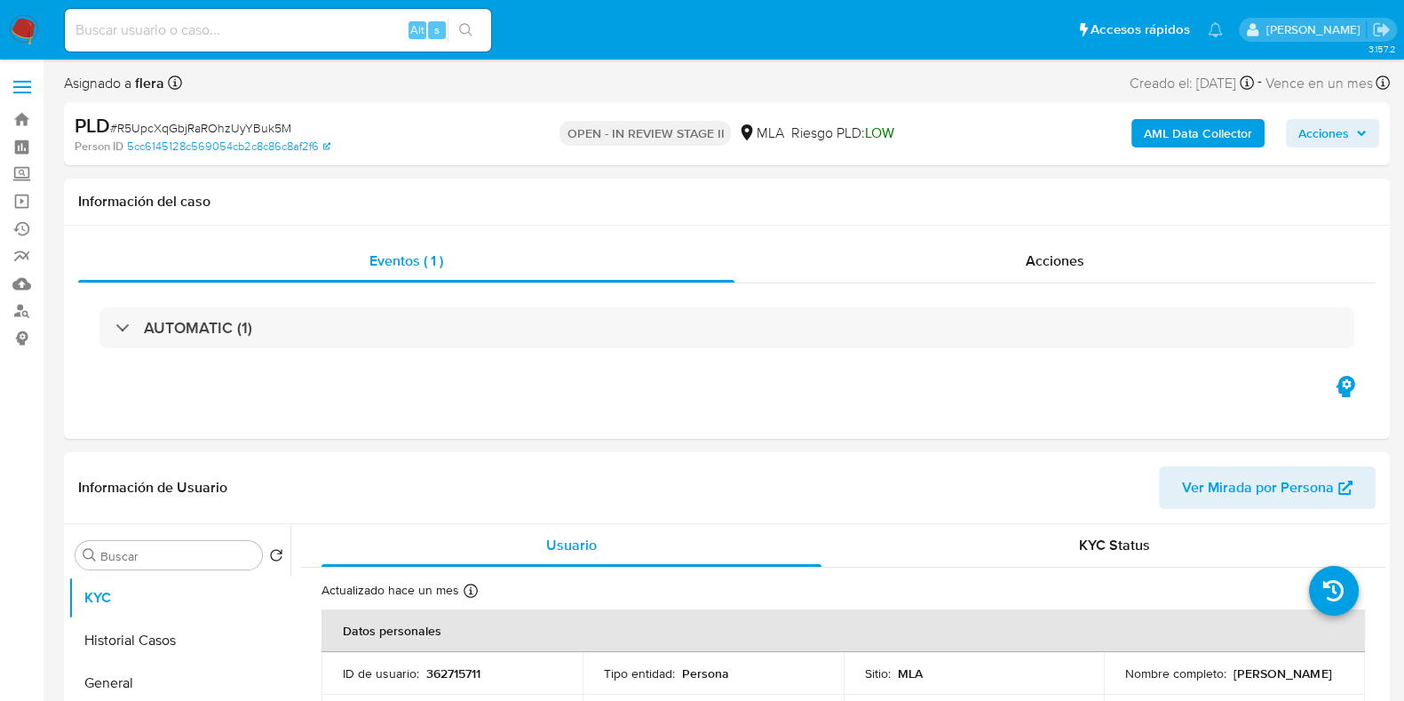
select select "10"
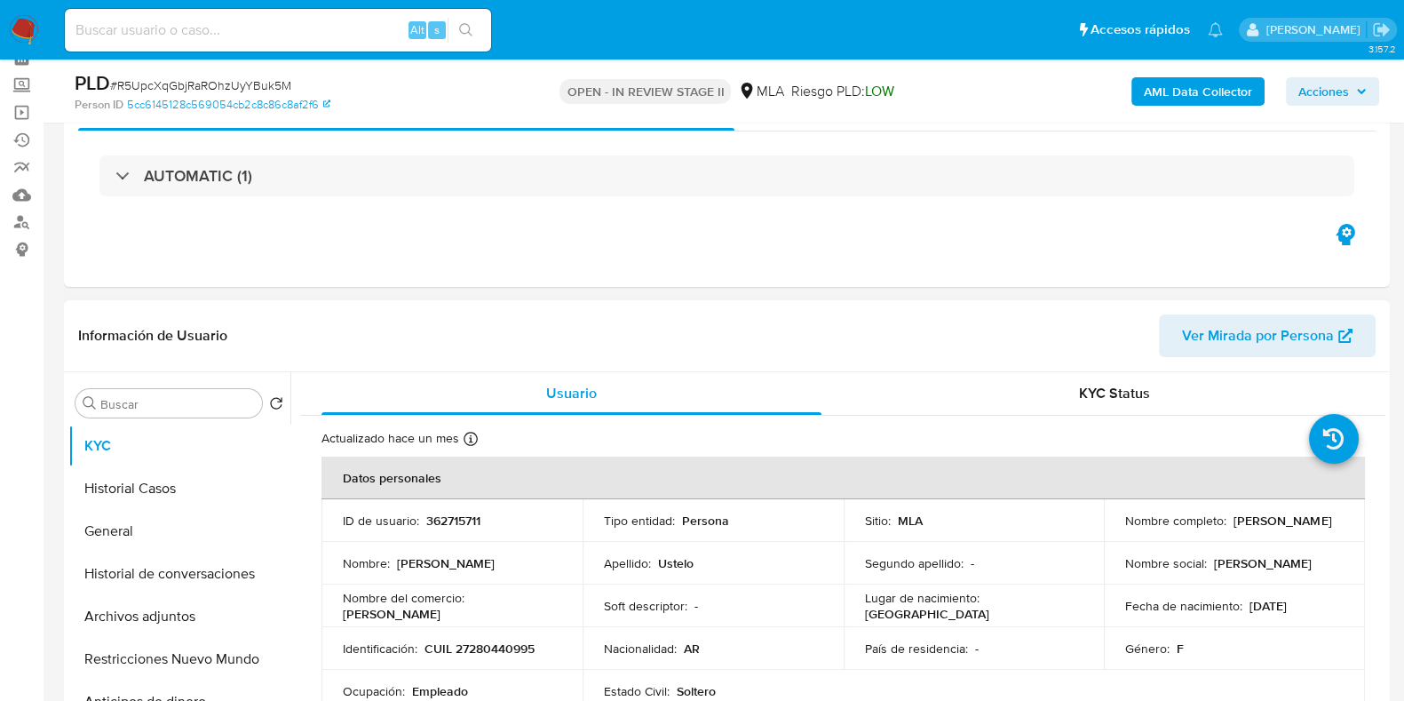
scroll to position [221, 0]
